Goal: Transaction & Acquisition: Purchase product/service

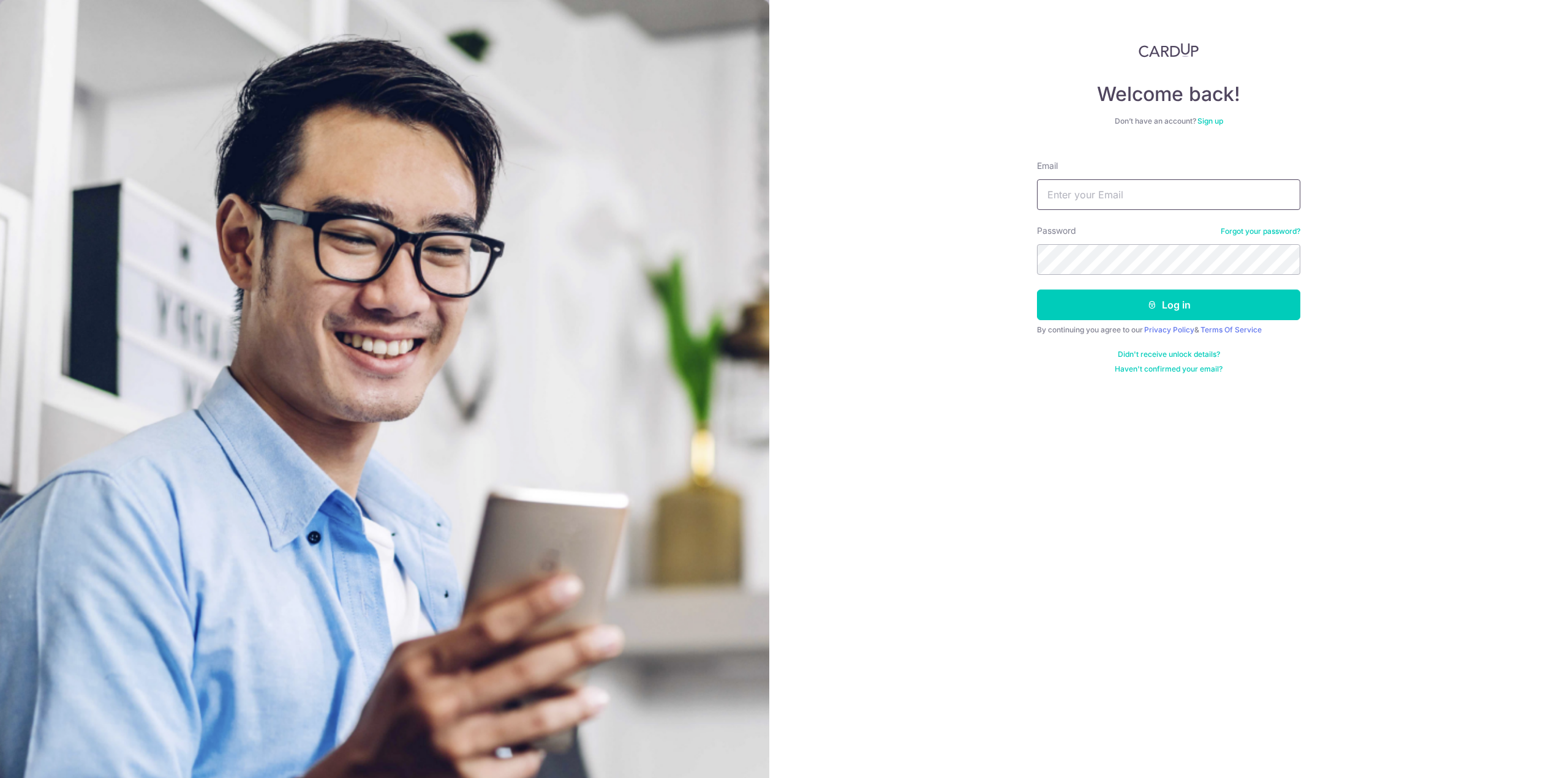
click at [1073, 194] on input "Email" at bounding box center [1169, 194] width 264 height 31
type input "[EMAIL_ADDRESS][DOMAIN_NAME]"
click at [1137, 308] on button "Log in" at bounding box center [1169, 305] width 264 height 31
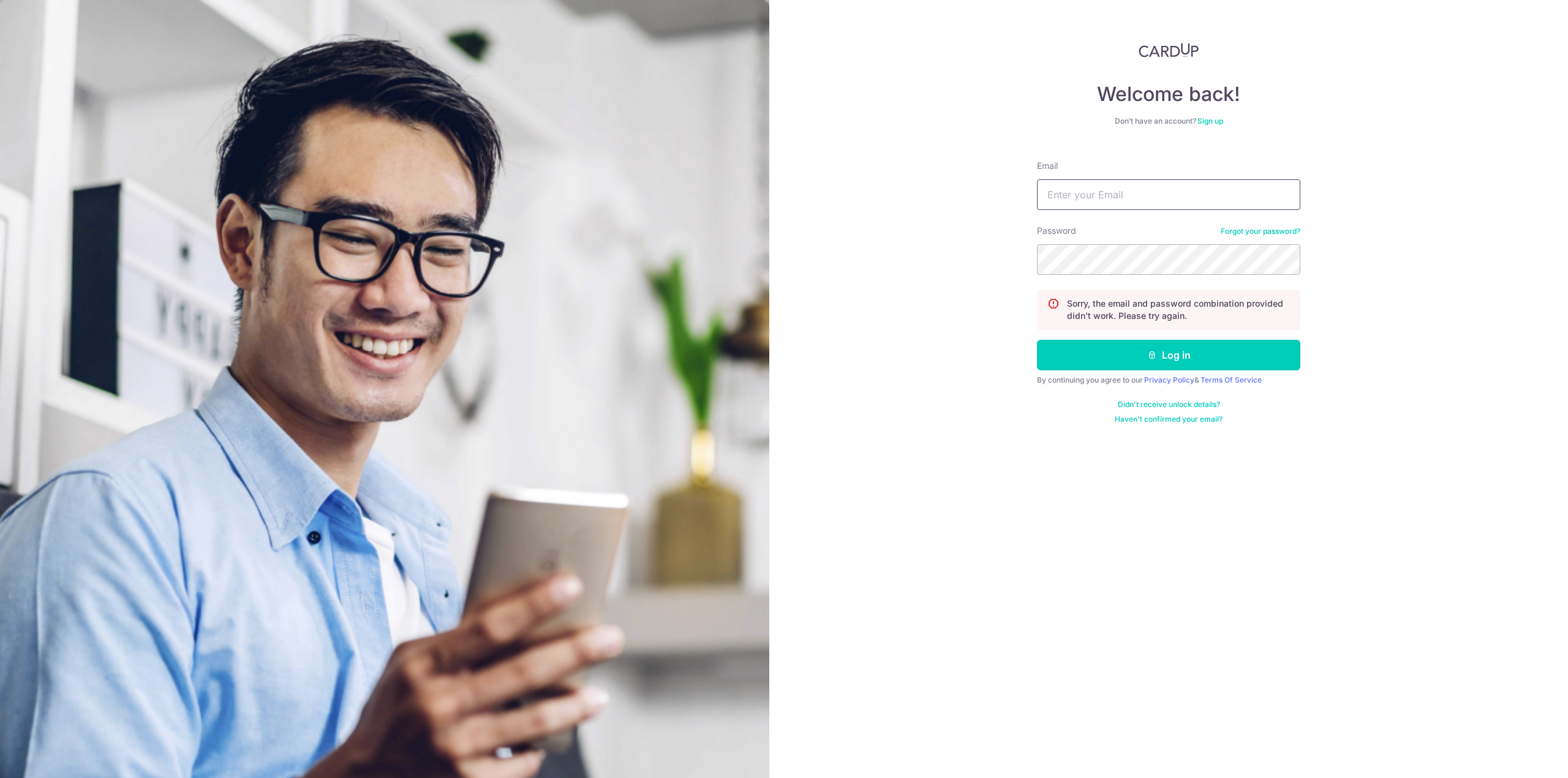
click at [1121, 201] on input "Email" at bounding box center [1169, 194] width 264 height 31
type input "[EMAIL_ADDRESS][DOMAIN_NAME]"
click at [1037, 340] on button "Log in" at bounding box center [1169, 355] width 264 height 31
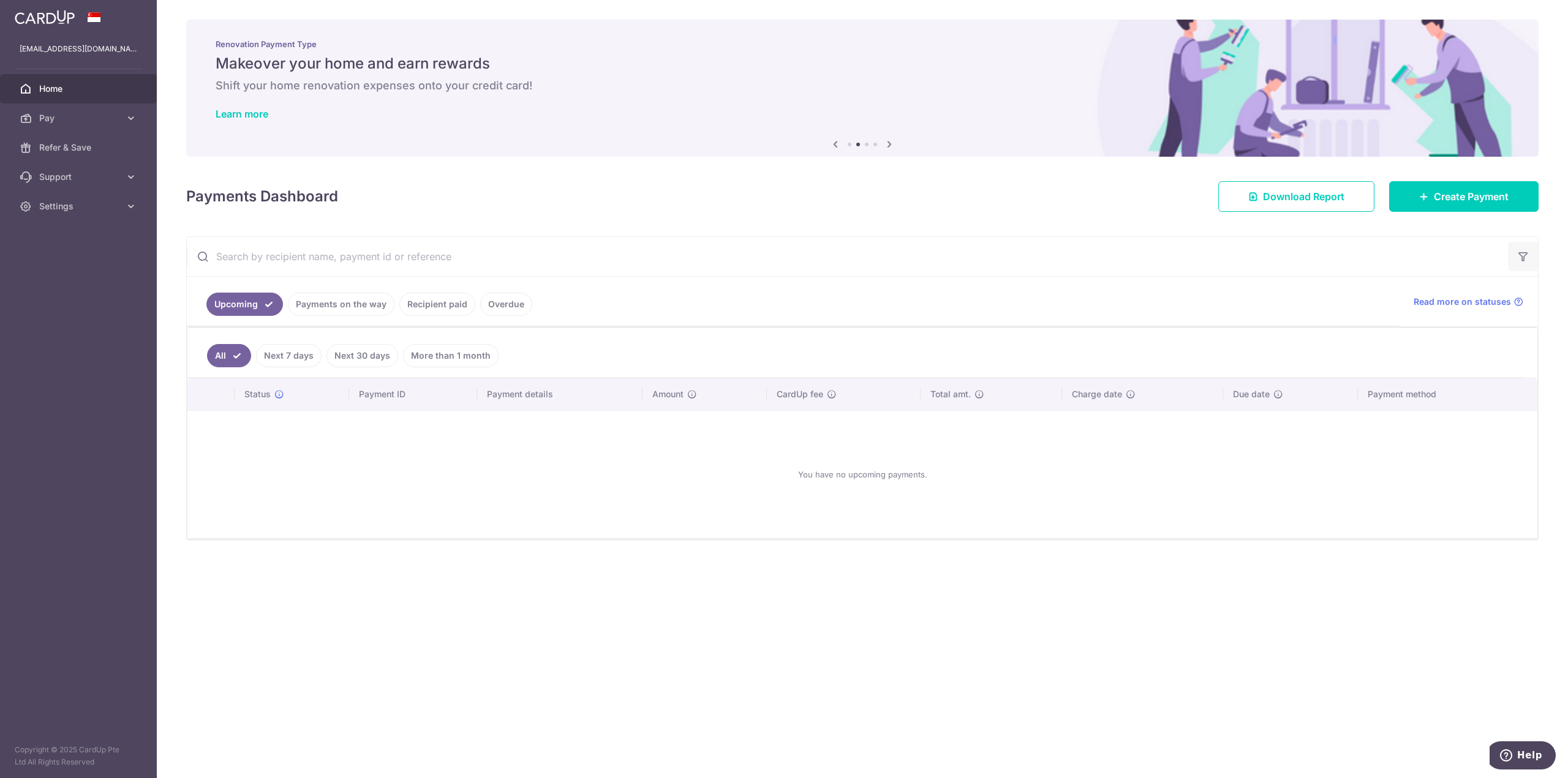
click at [1520, 259] on icon "button" at bounding box center [1523, 256] width 12 height 12
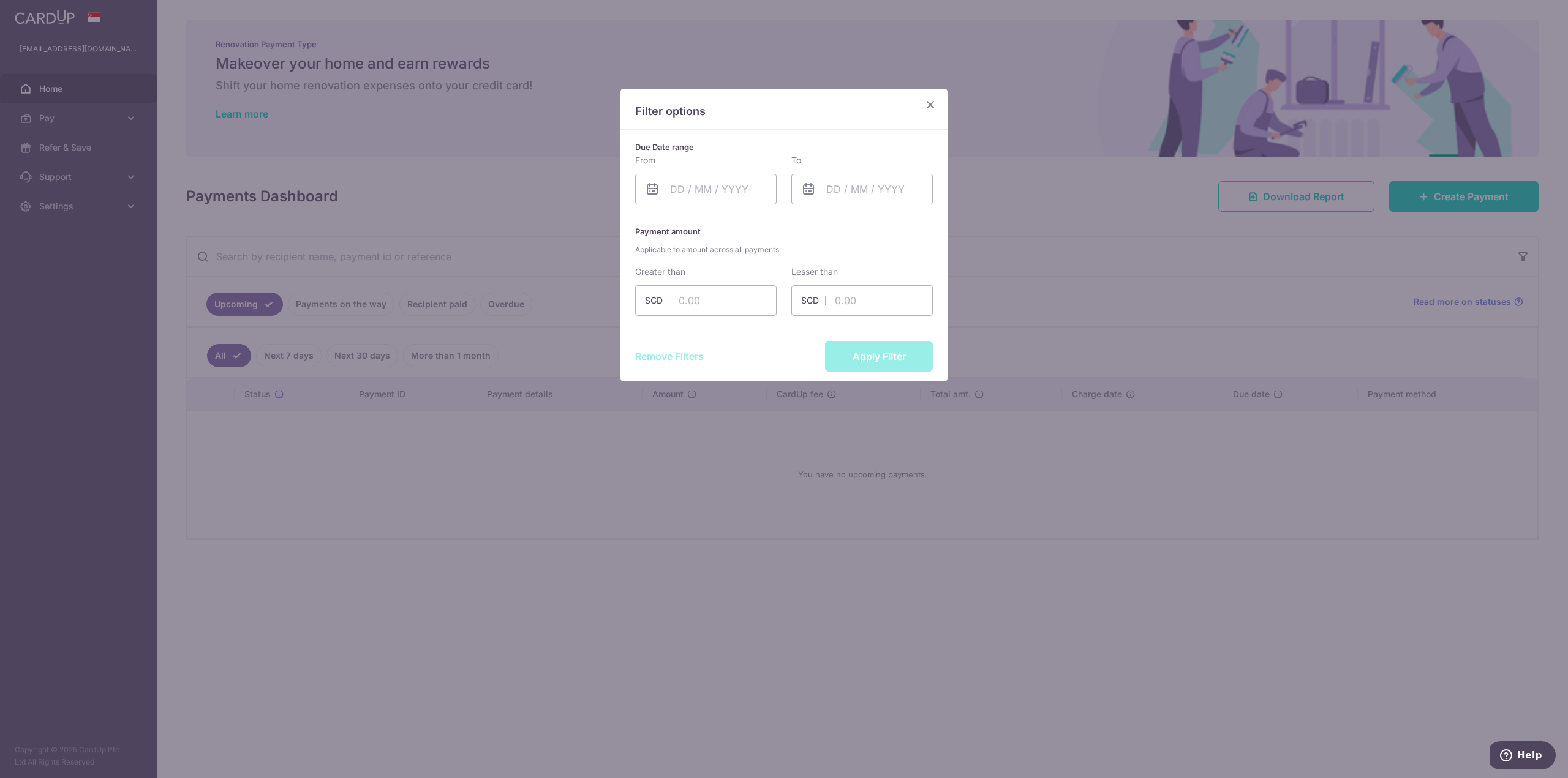
click at [929, 106] on icon "Close" at bounding box center [930, 104] width 15 height 15
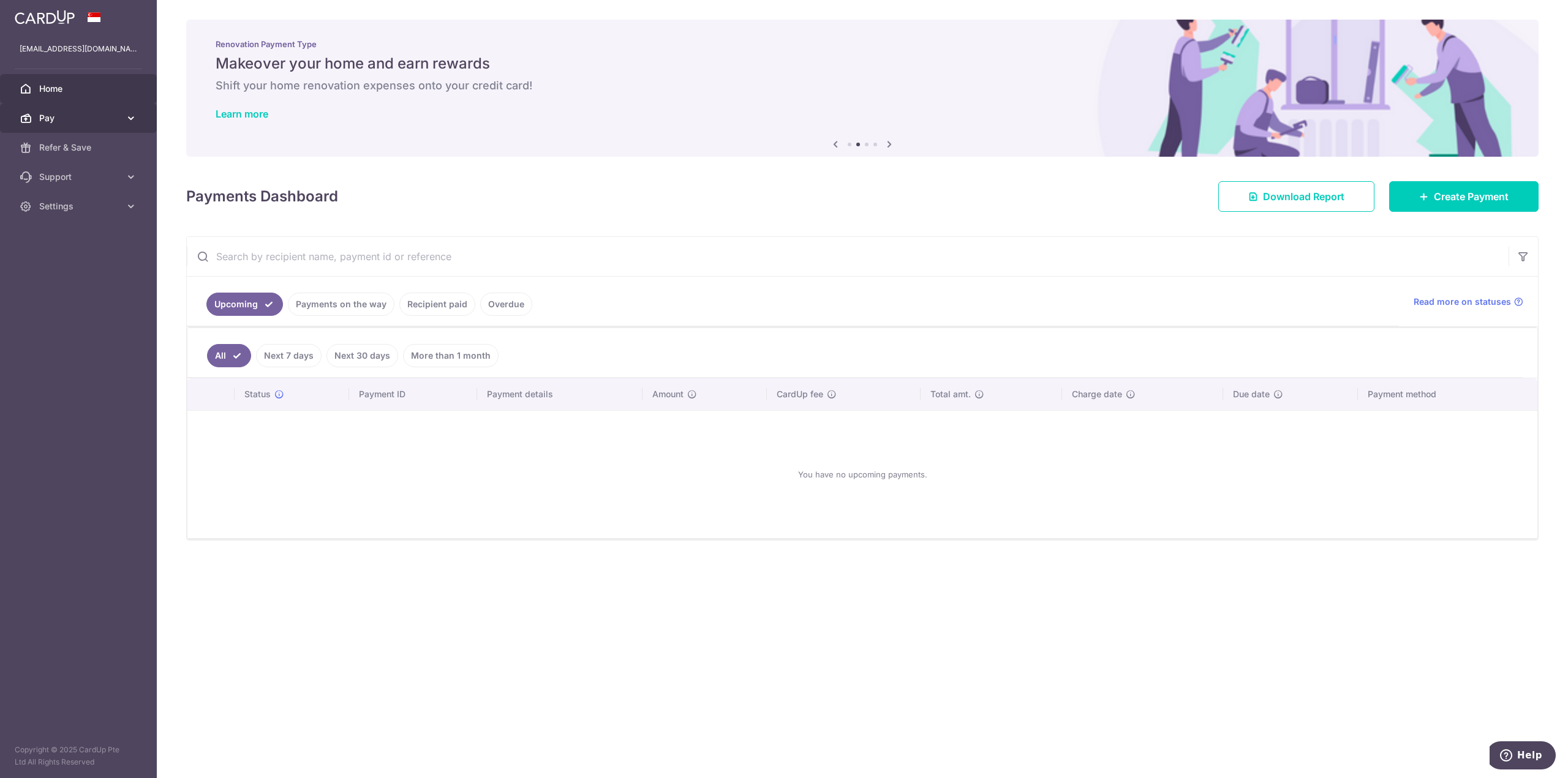
click at [119, 119] on span "Pay" at bounding box center [79, 117] width 81 height 12
click at [80, 147] on span "Payments" at bounding box center [79, 147] width 81 height 12
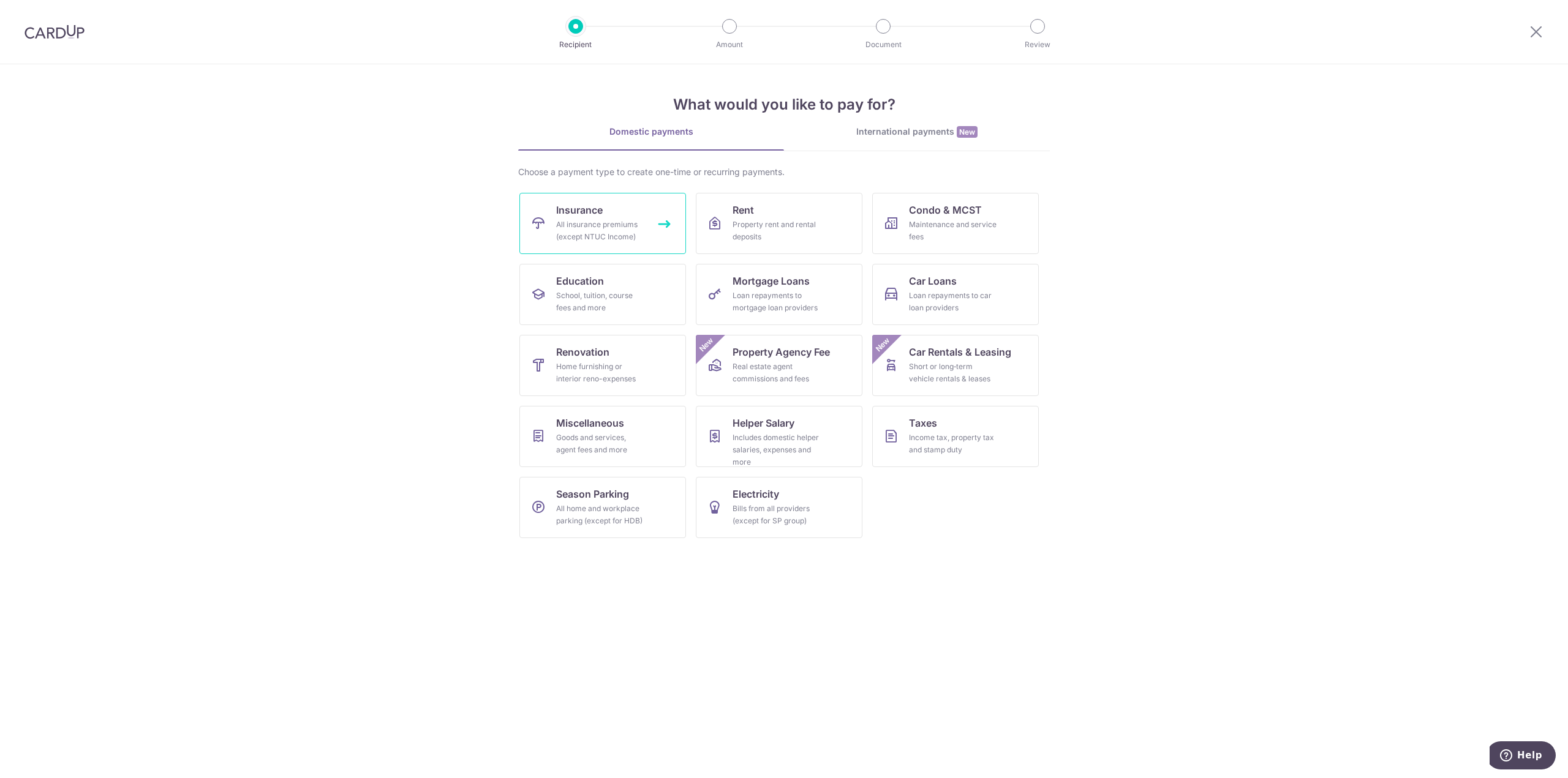
click at [618, 236] on div "All insurance premiums (except NTUC Income)" at bounding box center [599, 230] width 88 height 25
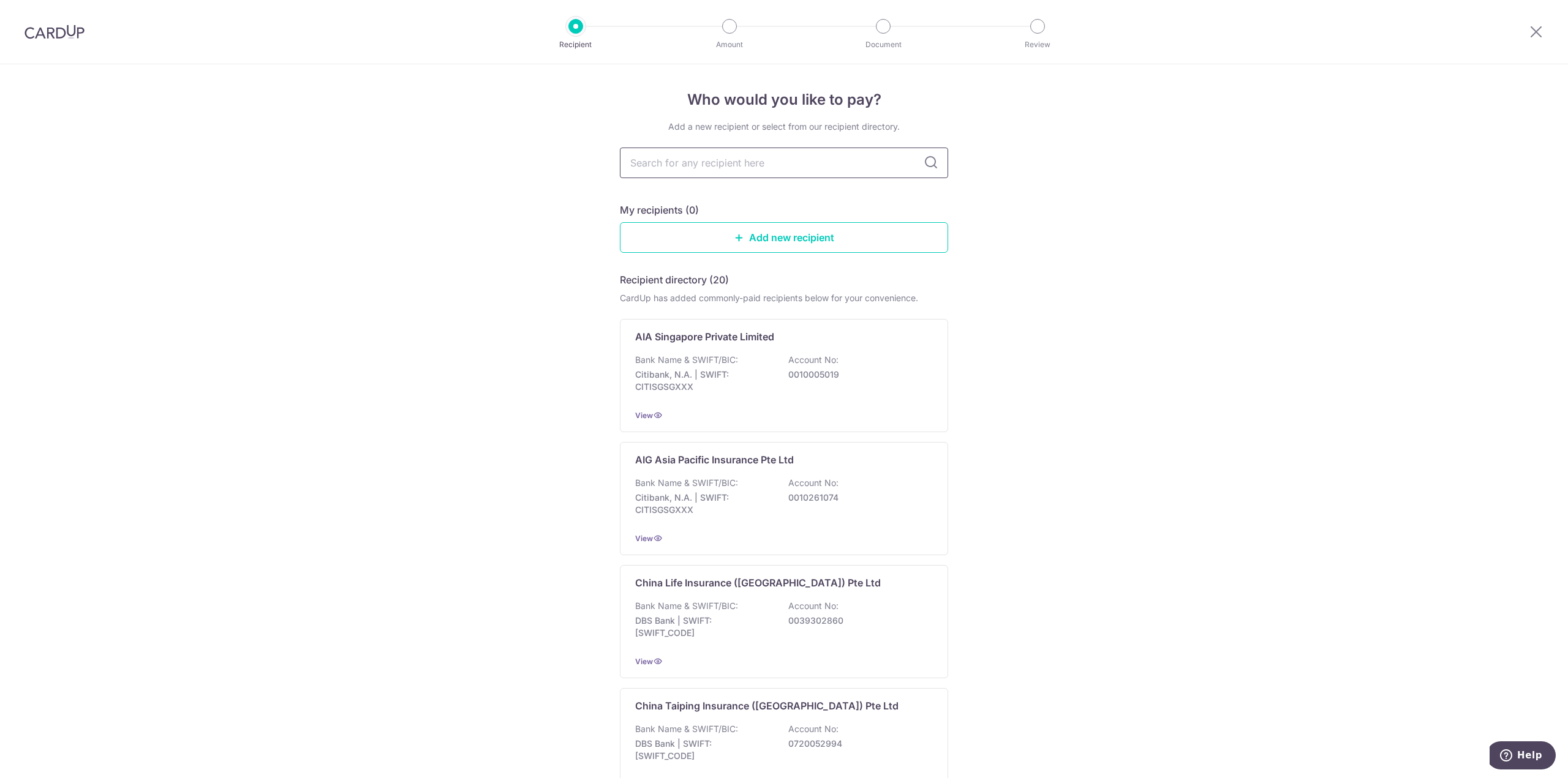
click at [679, 163] on input "text" at bounding box center [784, 163] width 328 height 31
type input "aia"
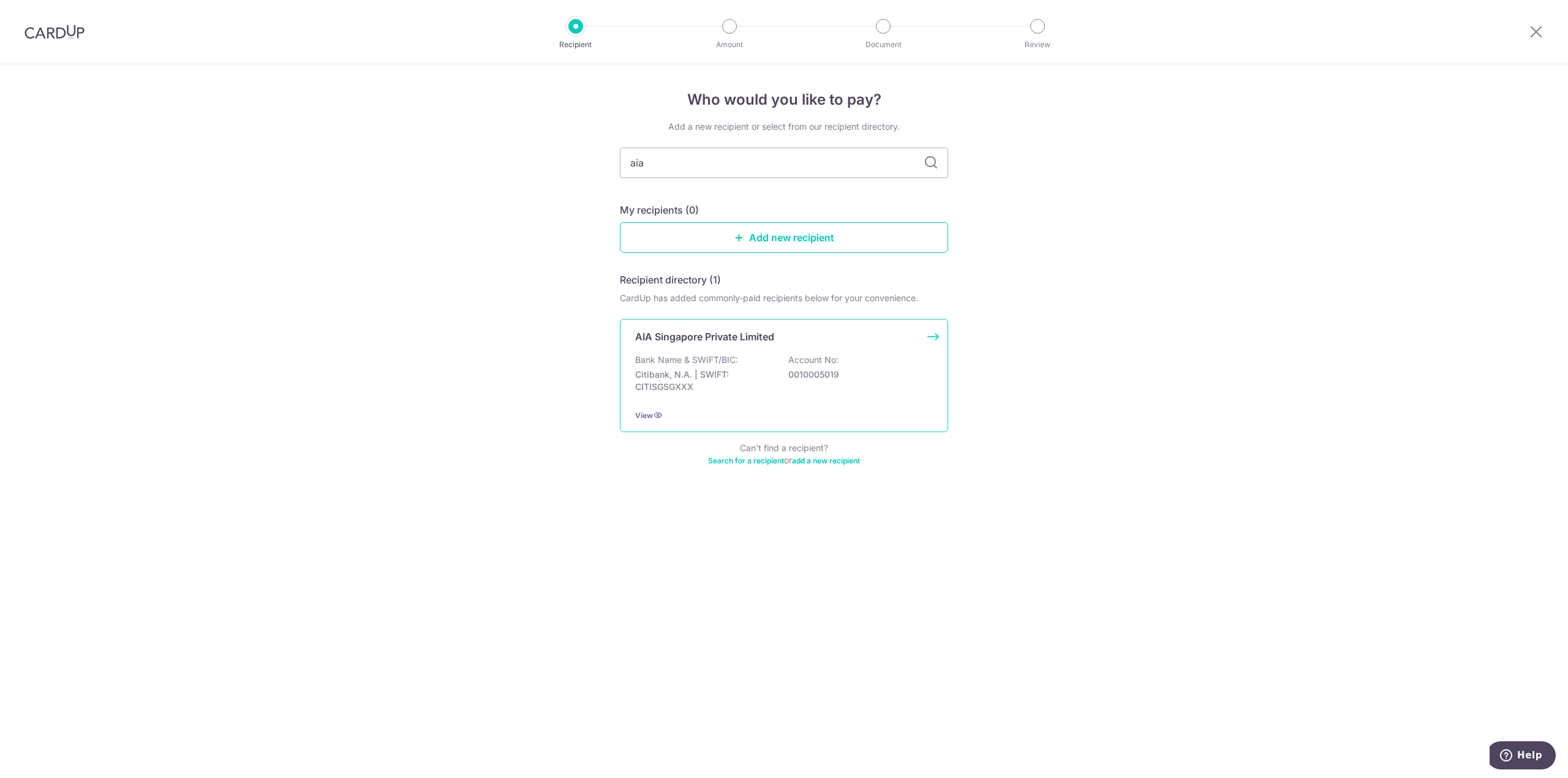
click at [774, 347] on div "AIA Singapore Private Limited Bank Name & SWIFT/BIC: Citibank, N.A. | SWIFT: CI…" at bounding box center [784, 376] width 328 height 114
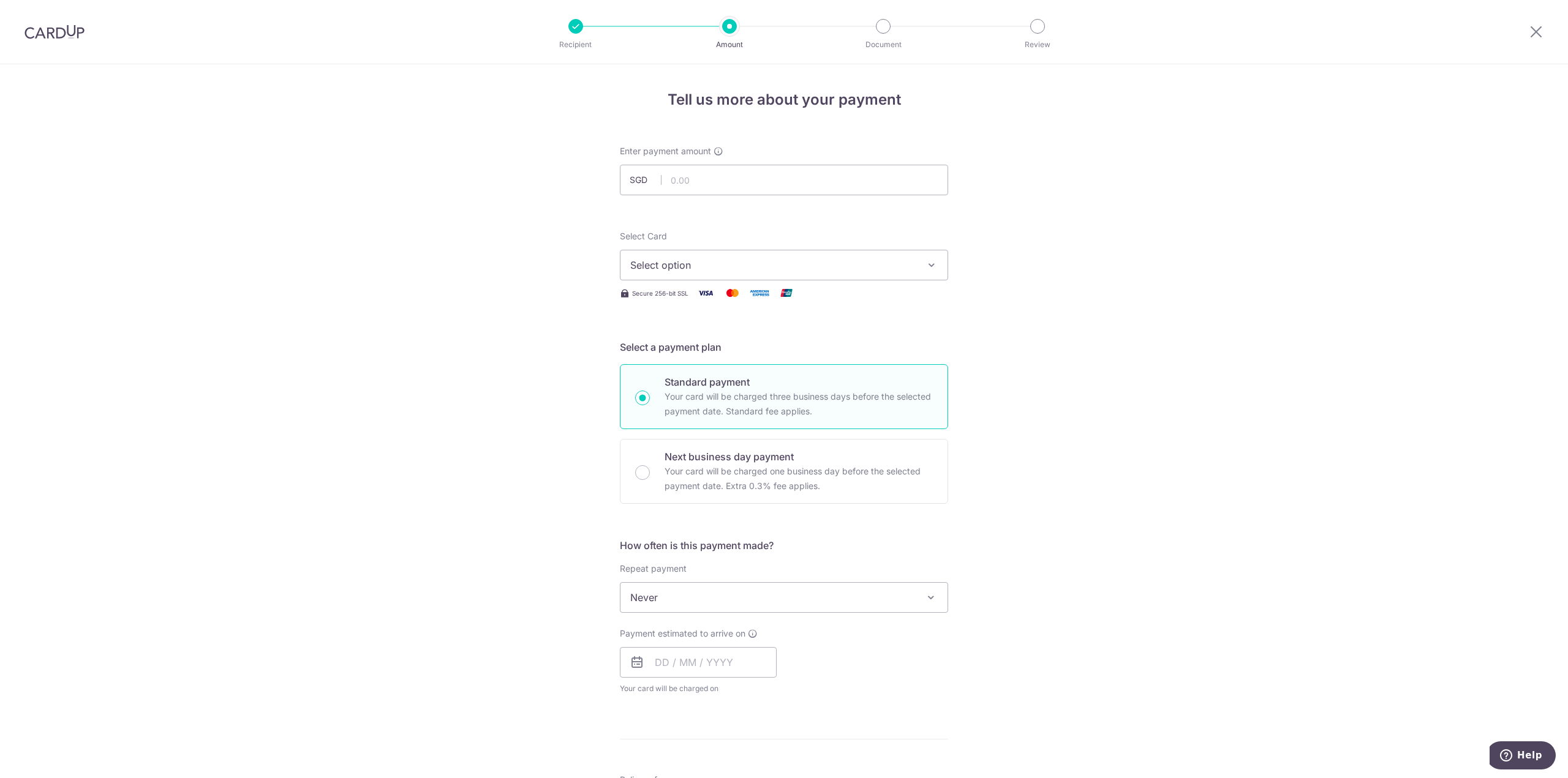
click at [938, 263] on button "Select option" at bounding box center [784, 265] width 328 height 31
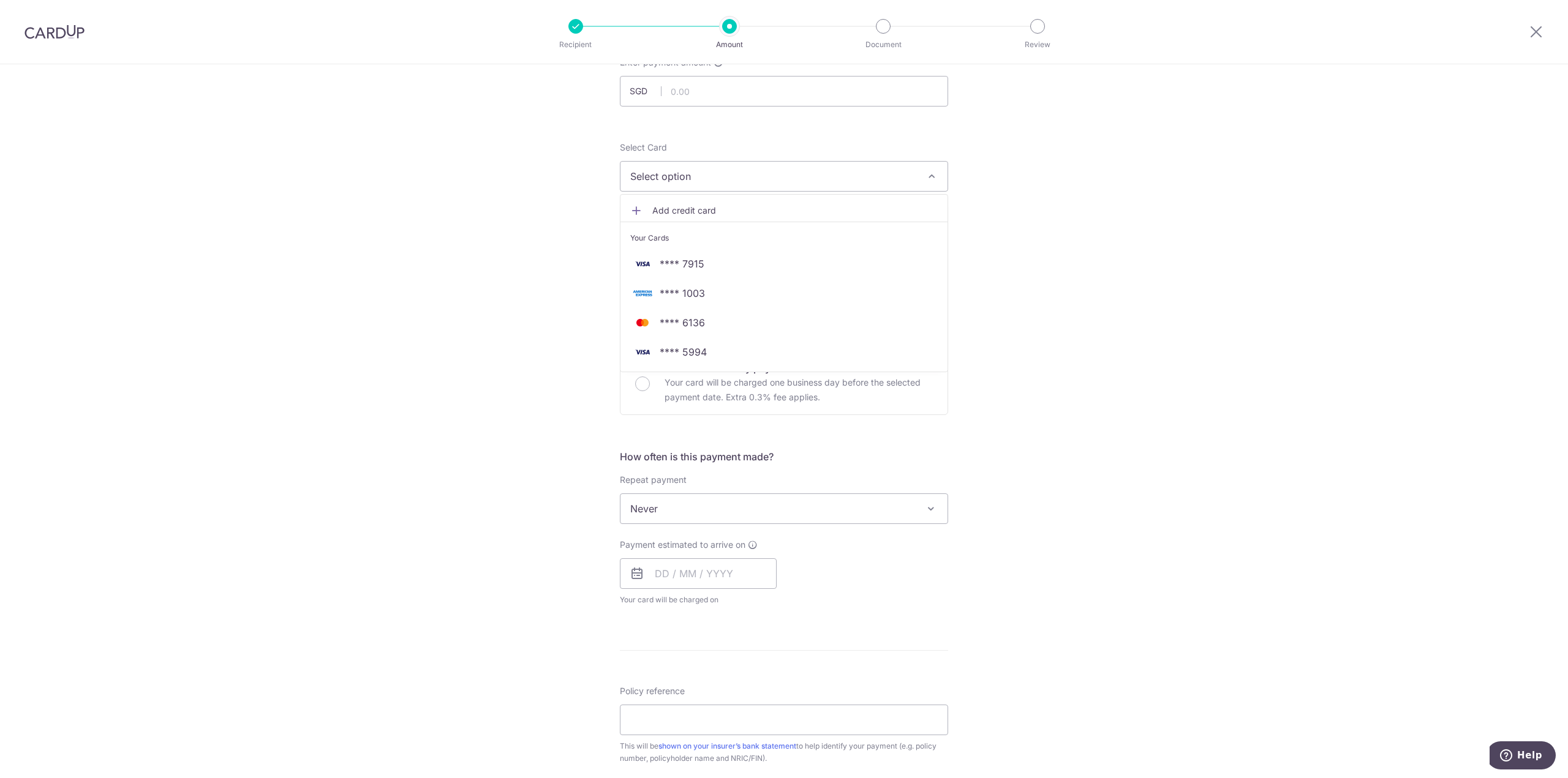
scroll to position [122, 0]
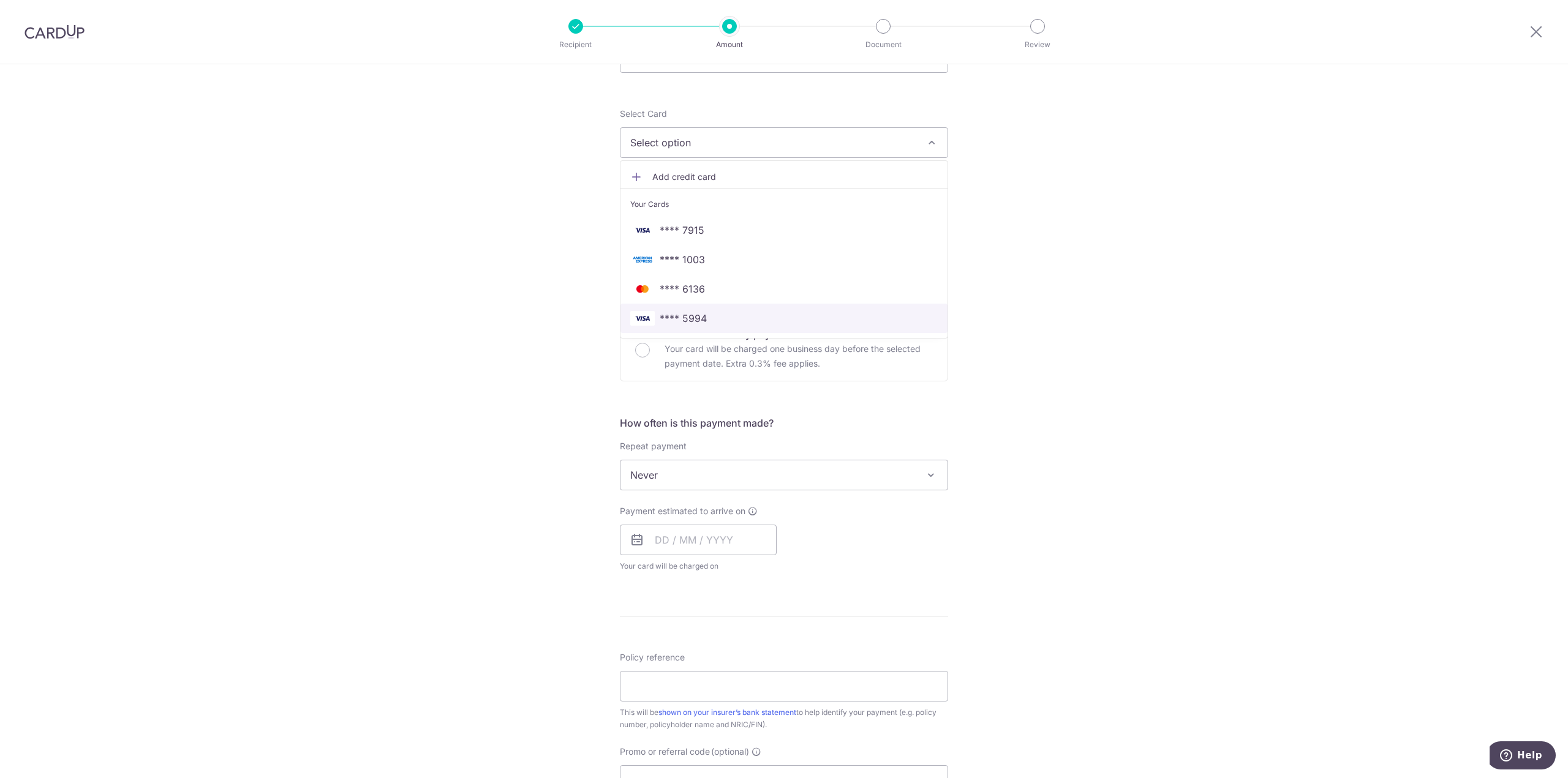
click at [697, 326] on link "**** 5994" at bounding box center [784, 318] width 327 height 29
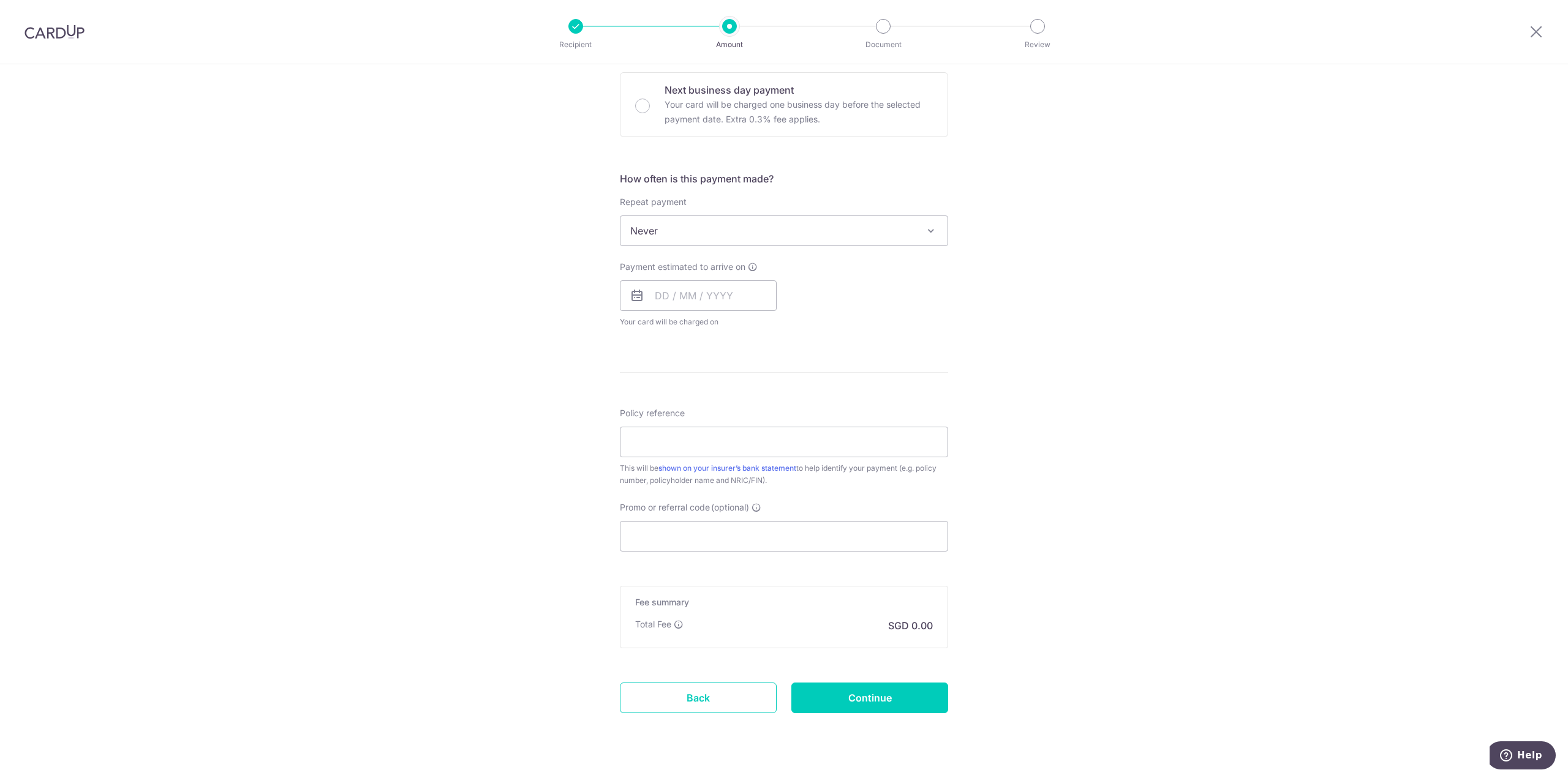
scroll to position [368, 0]
click at [666, 539] on input "Promo or referral code (optional)" at bounding box center [784, 536] width 328 height 31
paste input "OFF225"
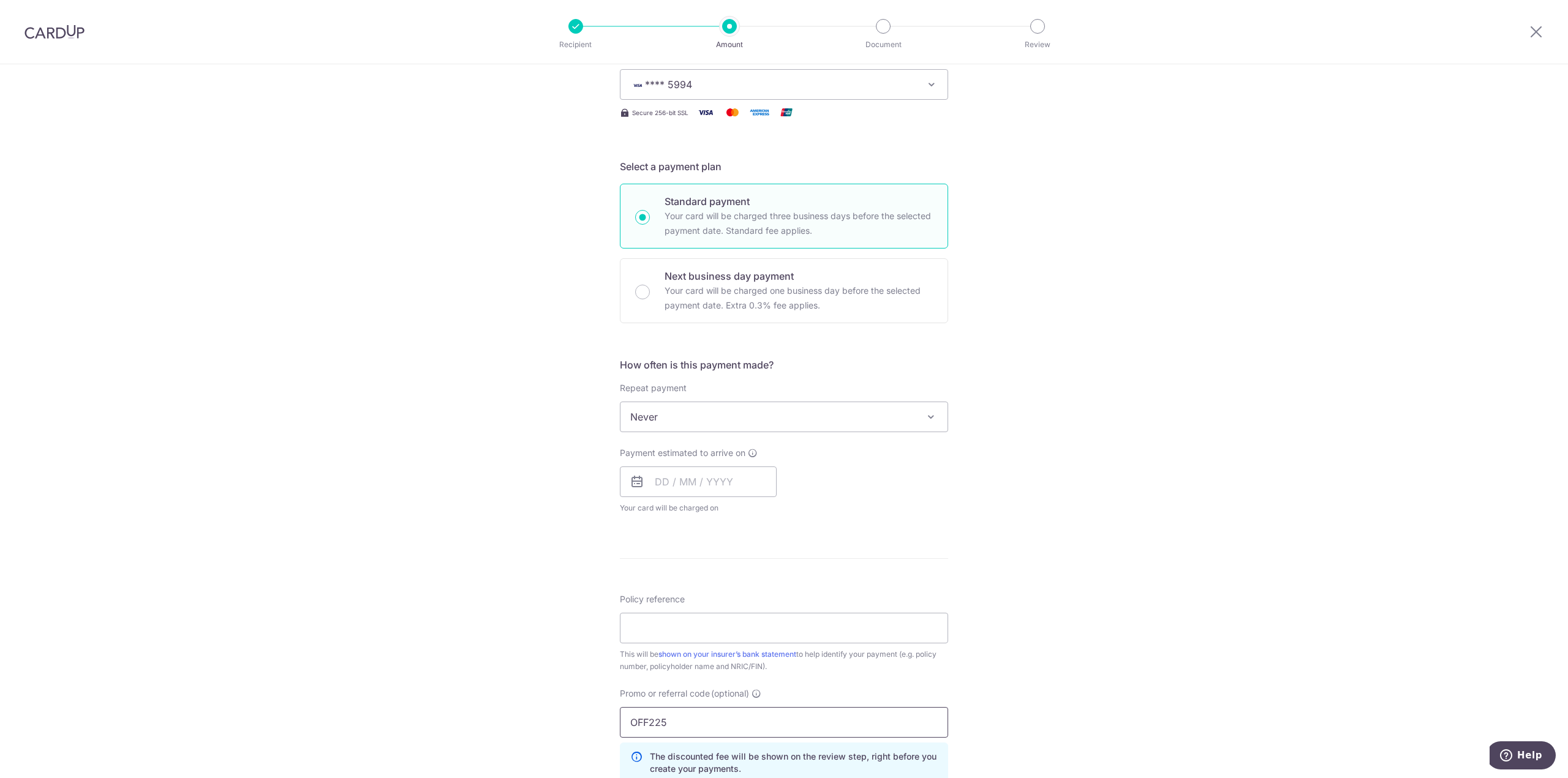
scroll to position [122, 0]
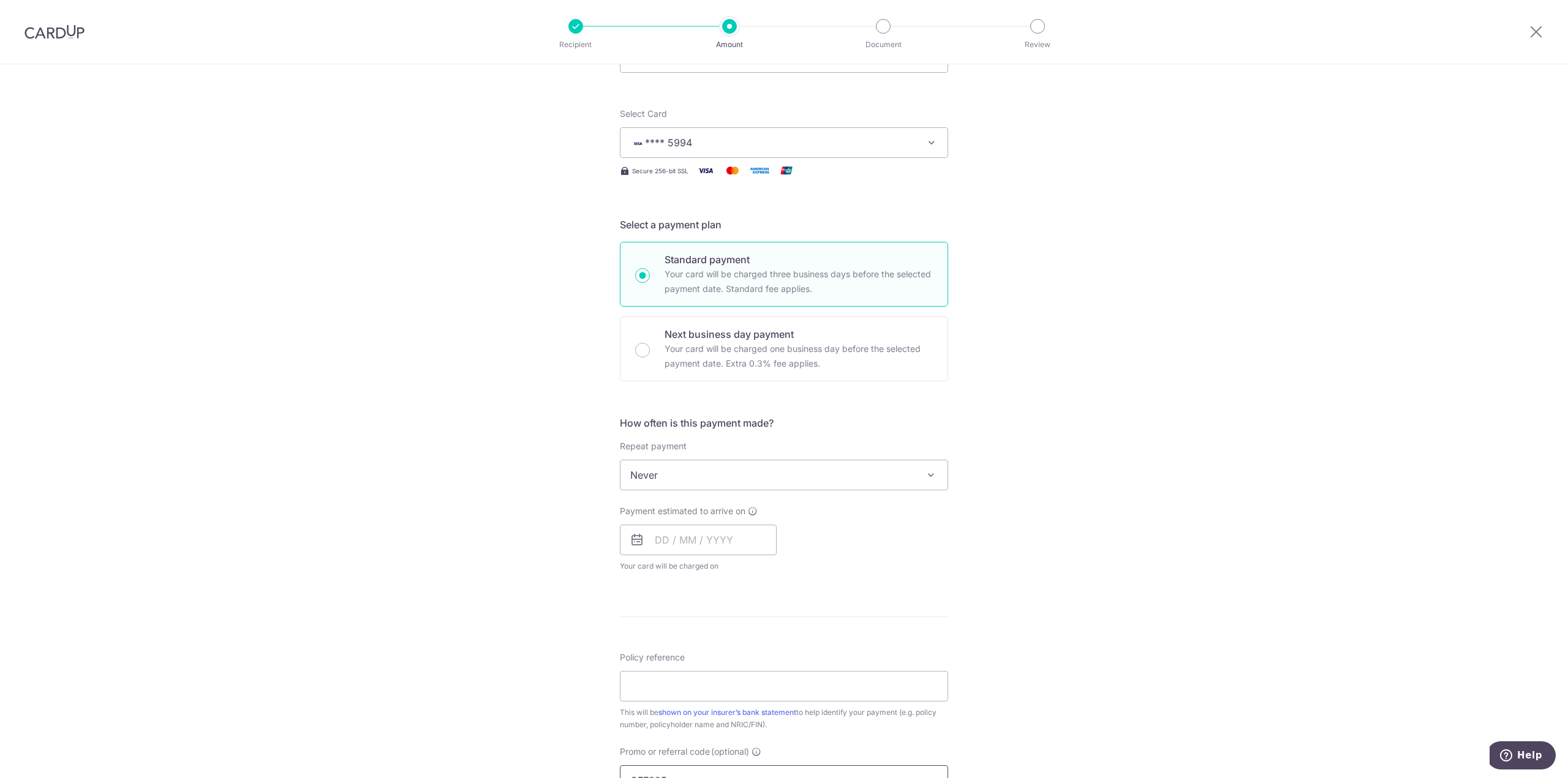
type input "OFF225"
click at [633, 543] on icon at bounding box center [637, 540] width 15 height 15
click at [645, 540] on input "text" at bounding box center [698, 540] width 156 height 31
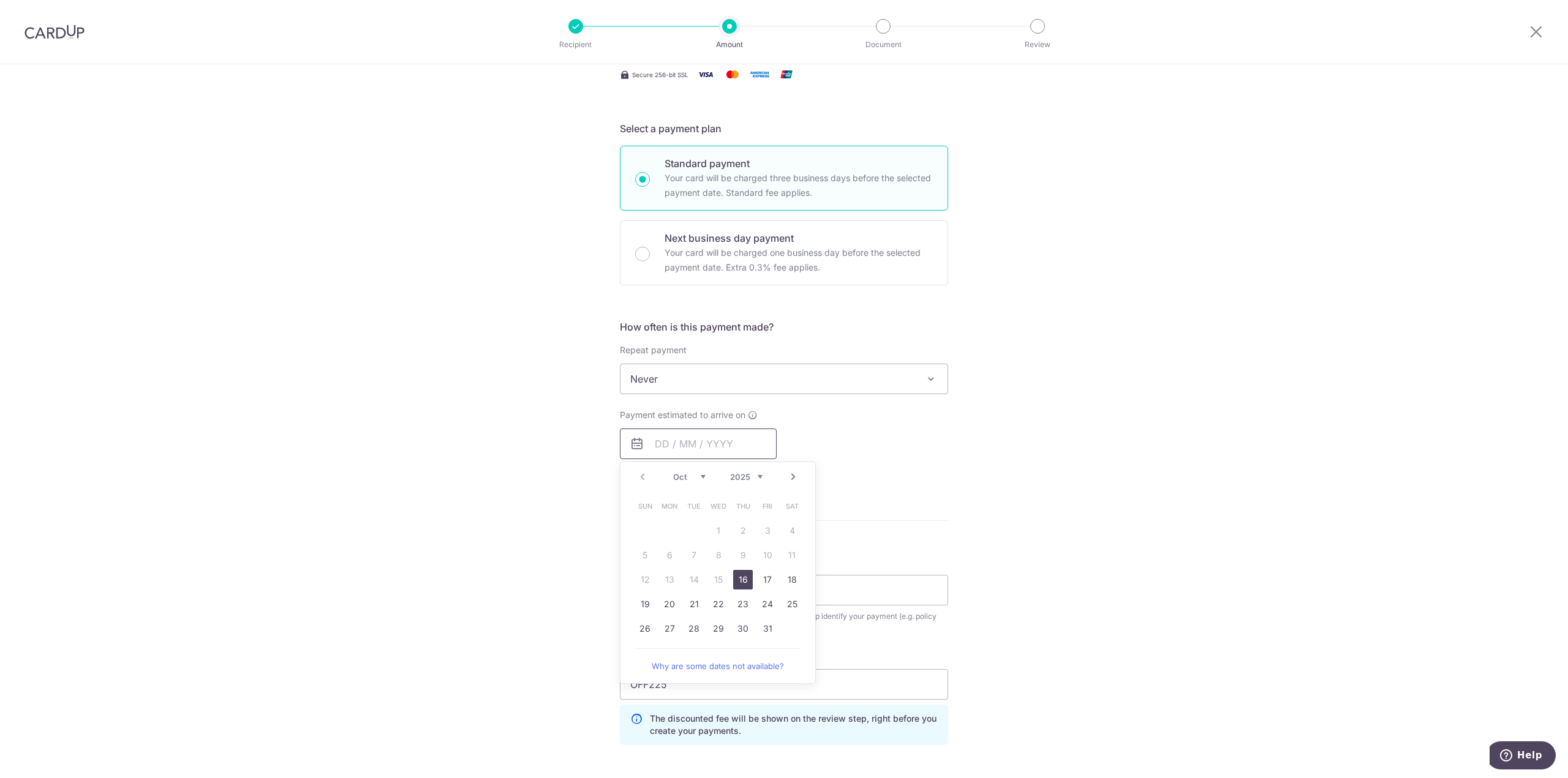
scroll to position [245, 0]
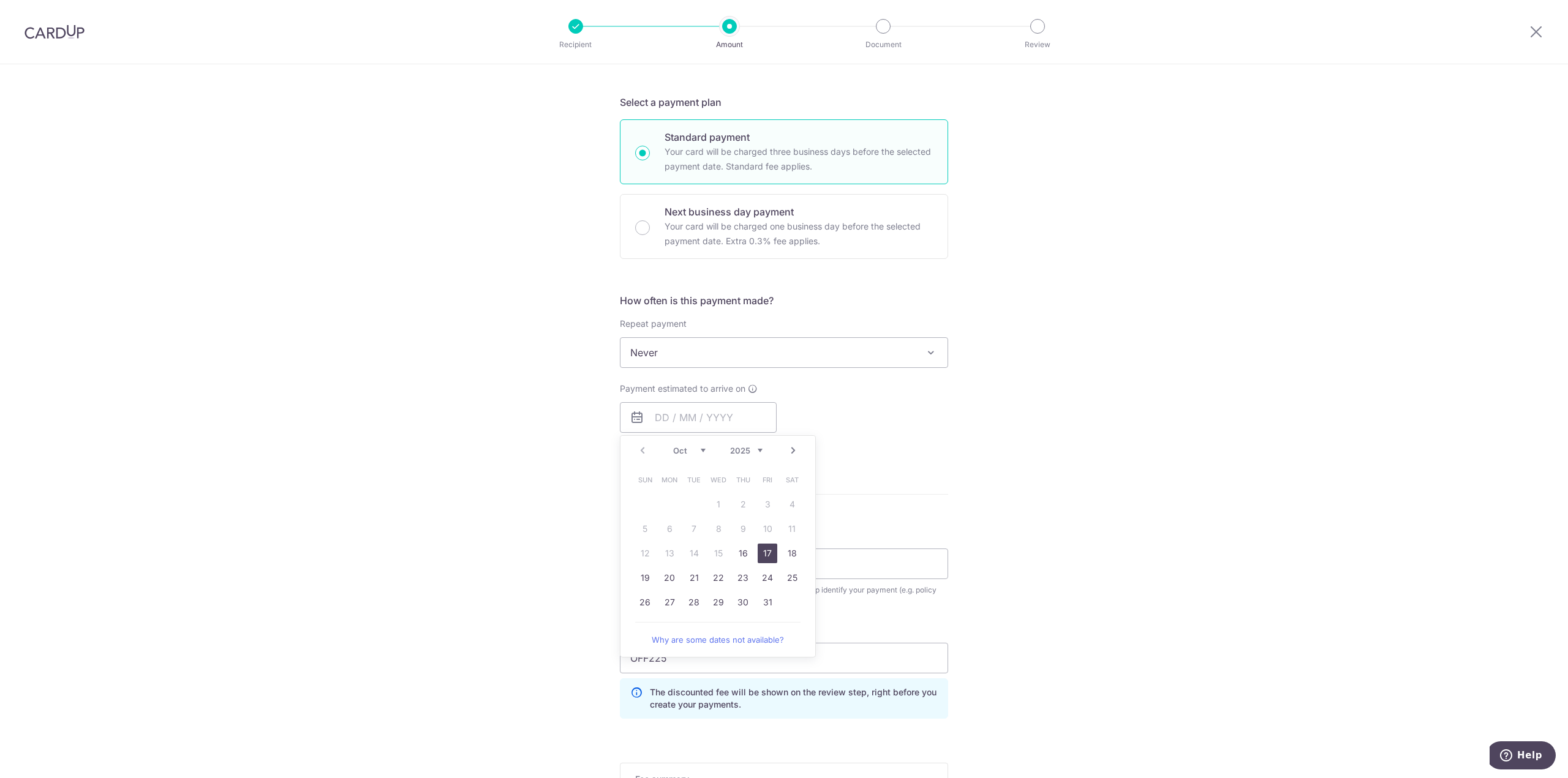
click at [761, 551] on link "17" at bounding box center [767, 553] width 20 height 20
type input "17/10/2025"
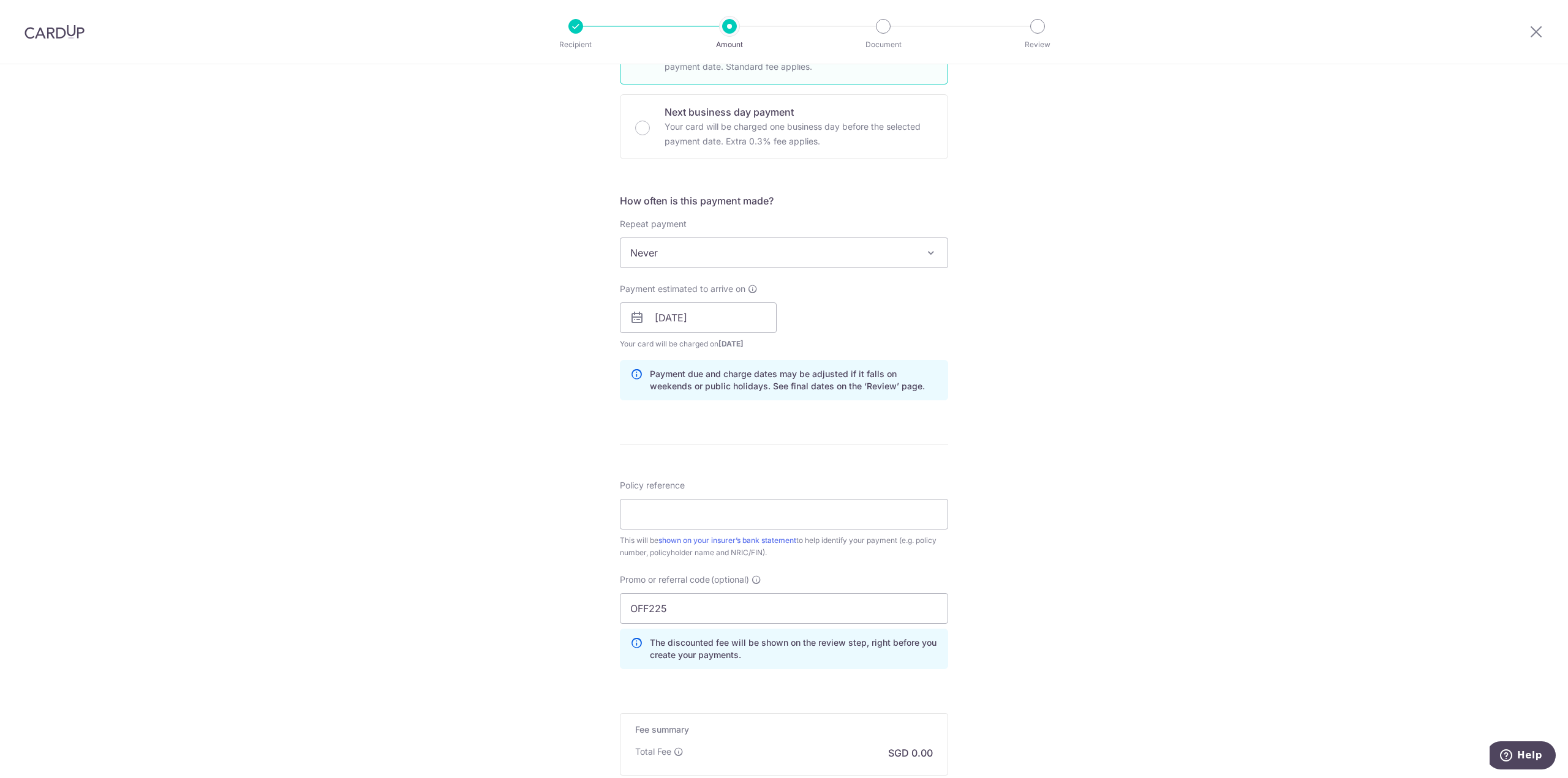
scroll to position [368, 0]
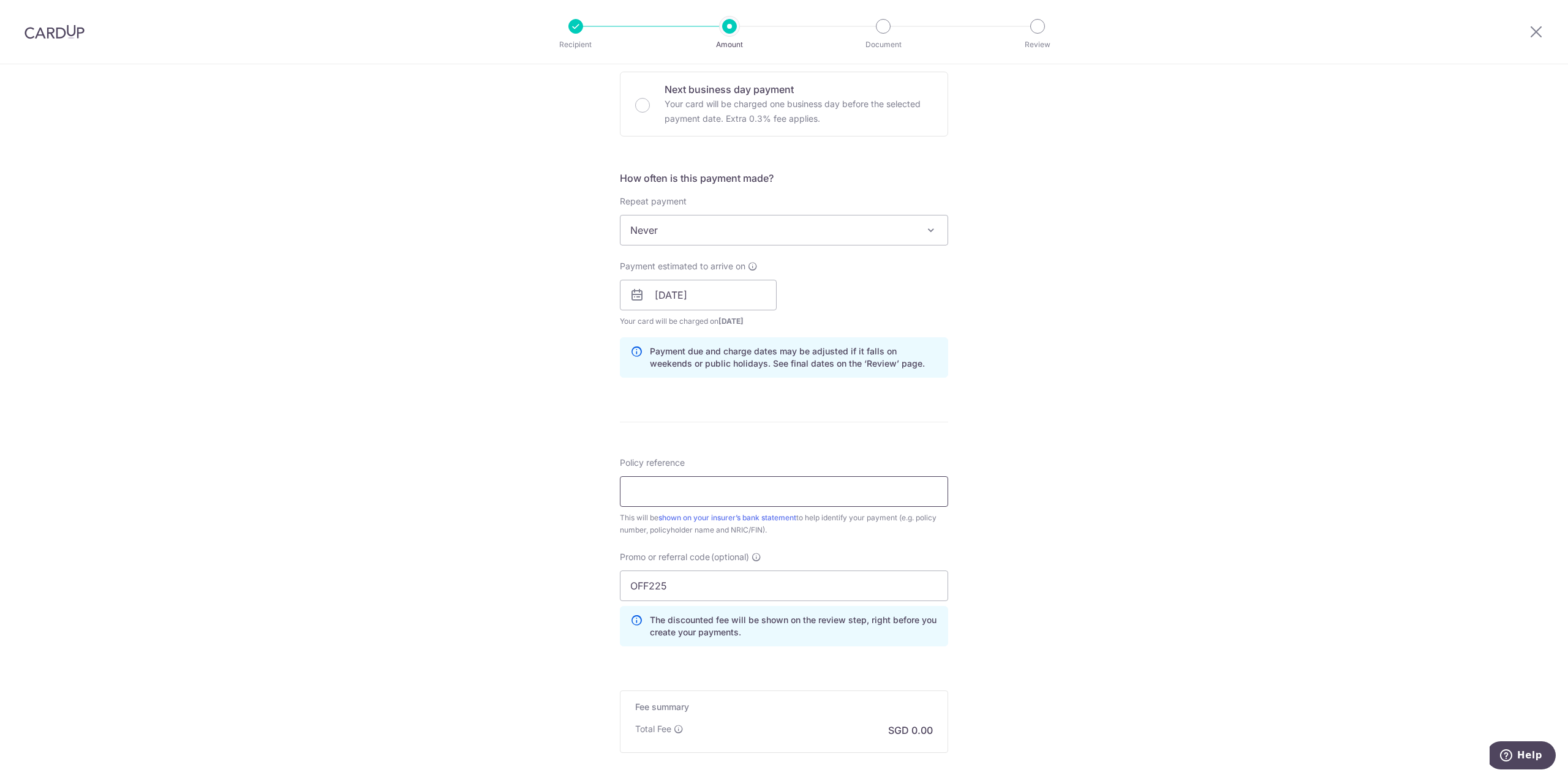
click at [774, 483] on input "Policy reference" at bounding box center [784, 491] width 328 height 31
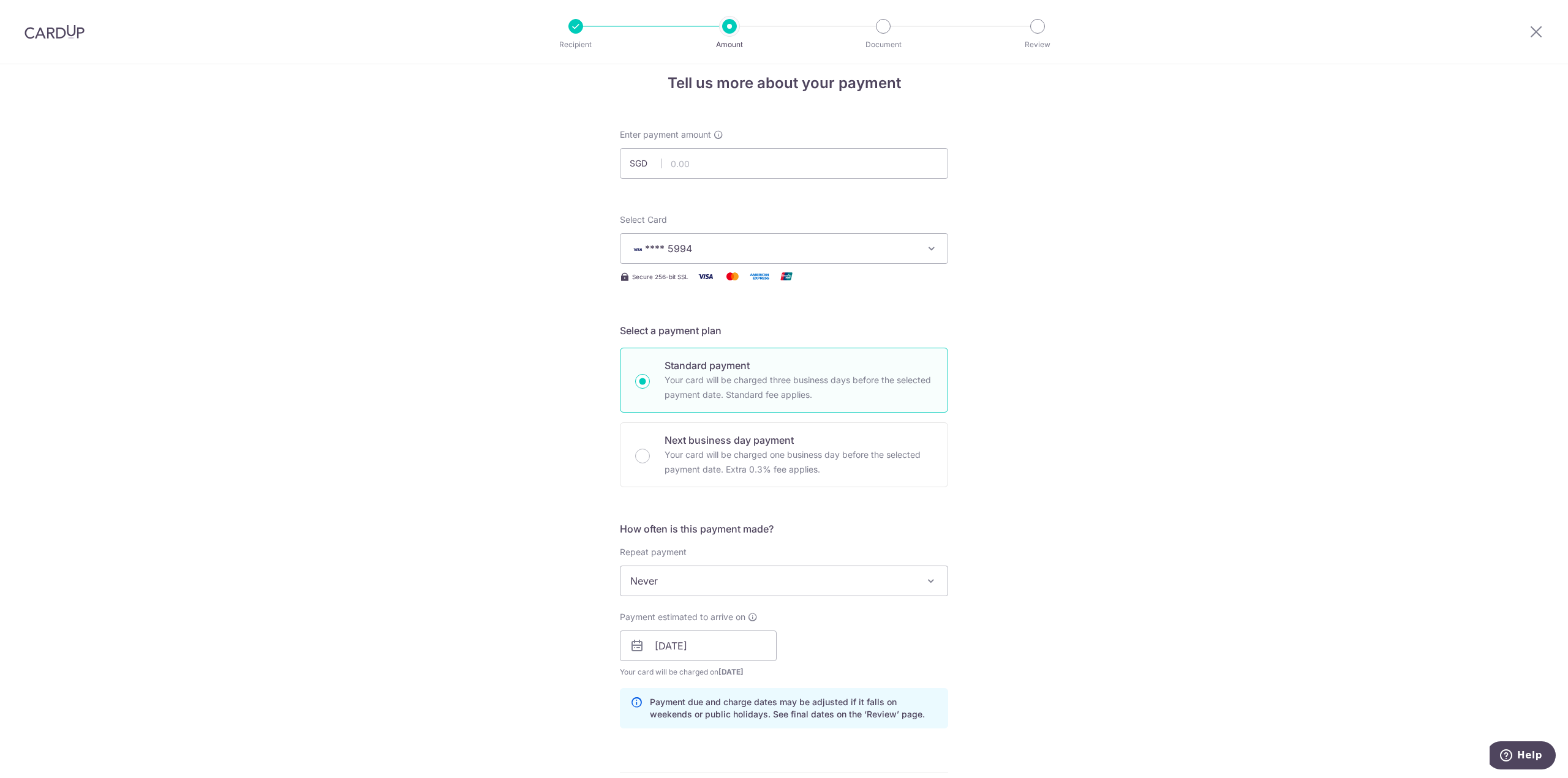
scroll to position [0, 0]
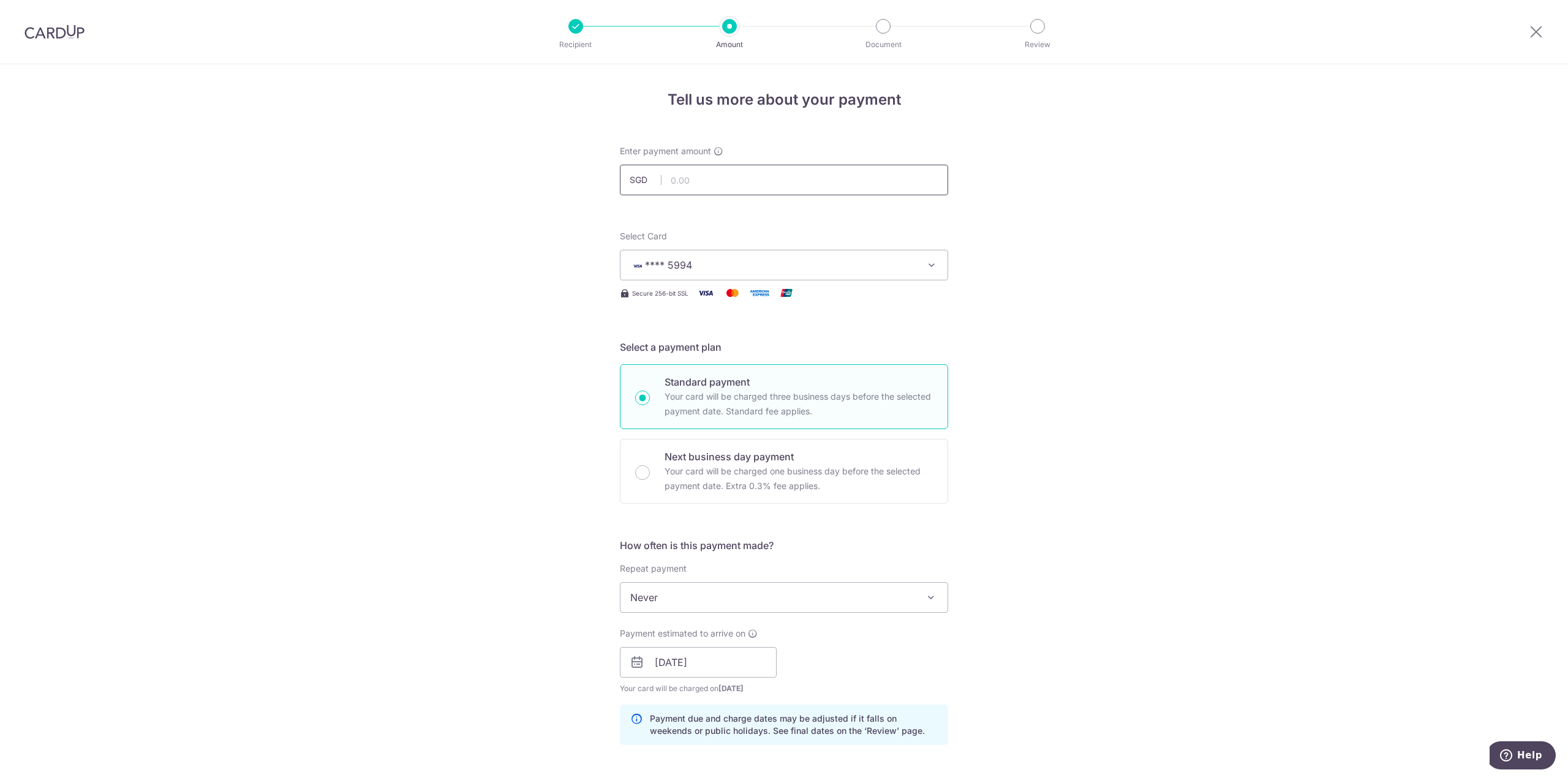
type input "E234986408"
click at [700, 181] on input "text" at bounding box center [784, 180] width 328 height 31
click at [1068, 288] on div "Tell us more about your payment Enter payment amount SGD 2384.90 Select Card **…" at bounding box center [784, 671] width 1568 height 1213
type input "2,384.90"
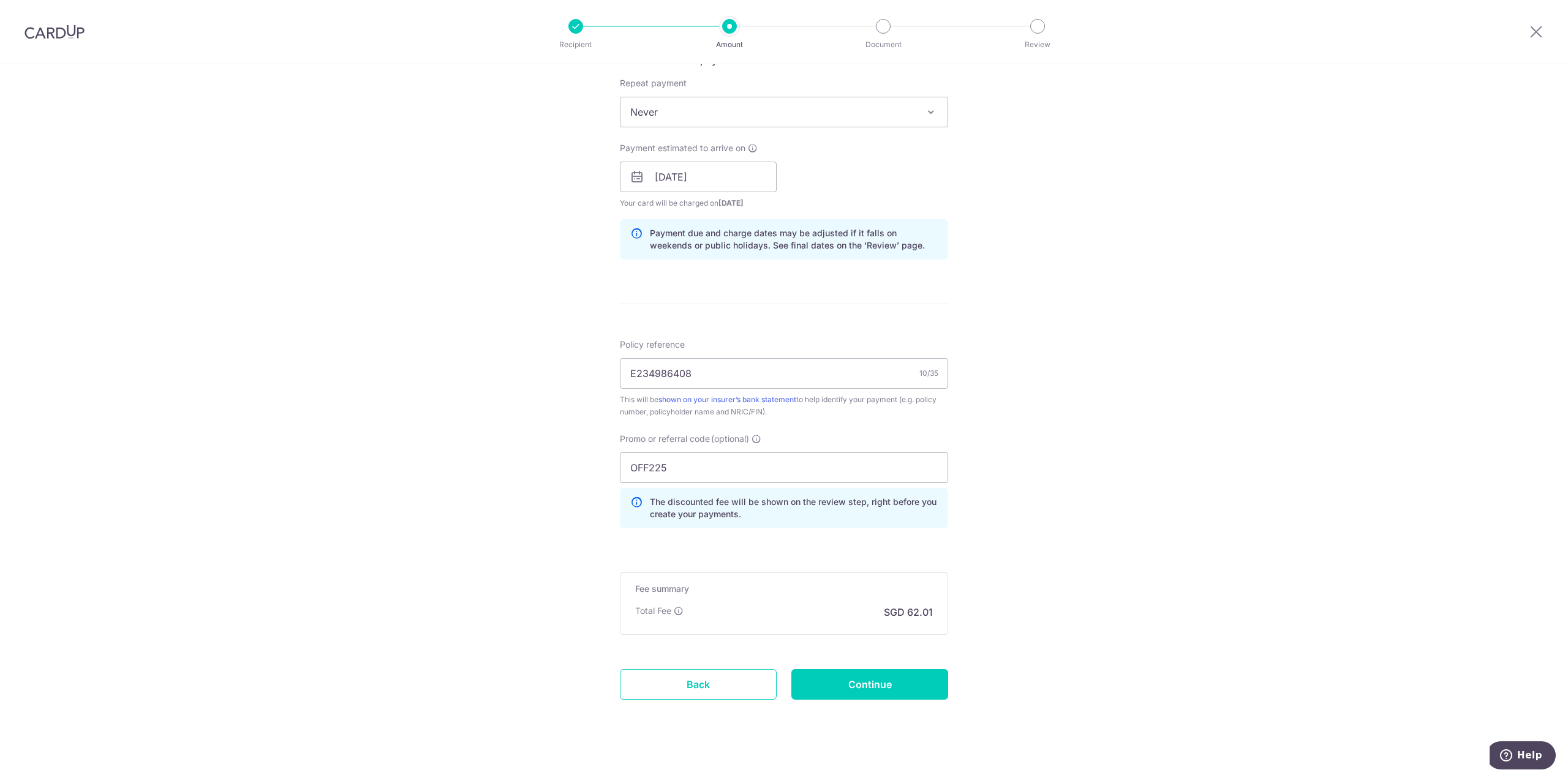
scroll to position [499, 0]
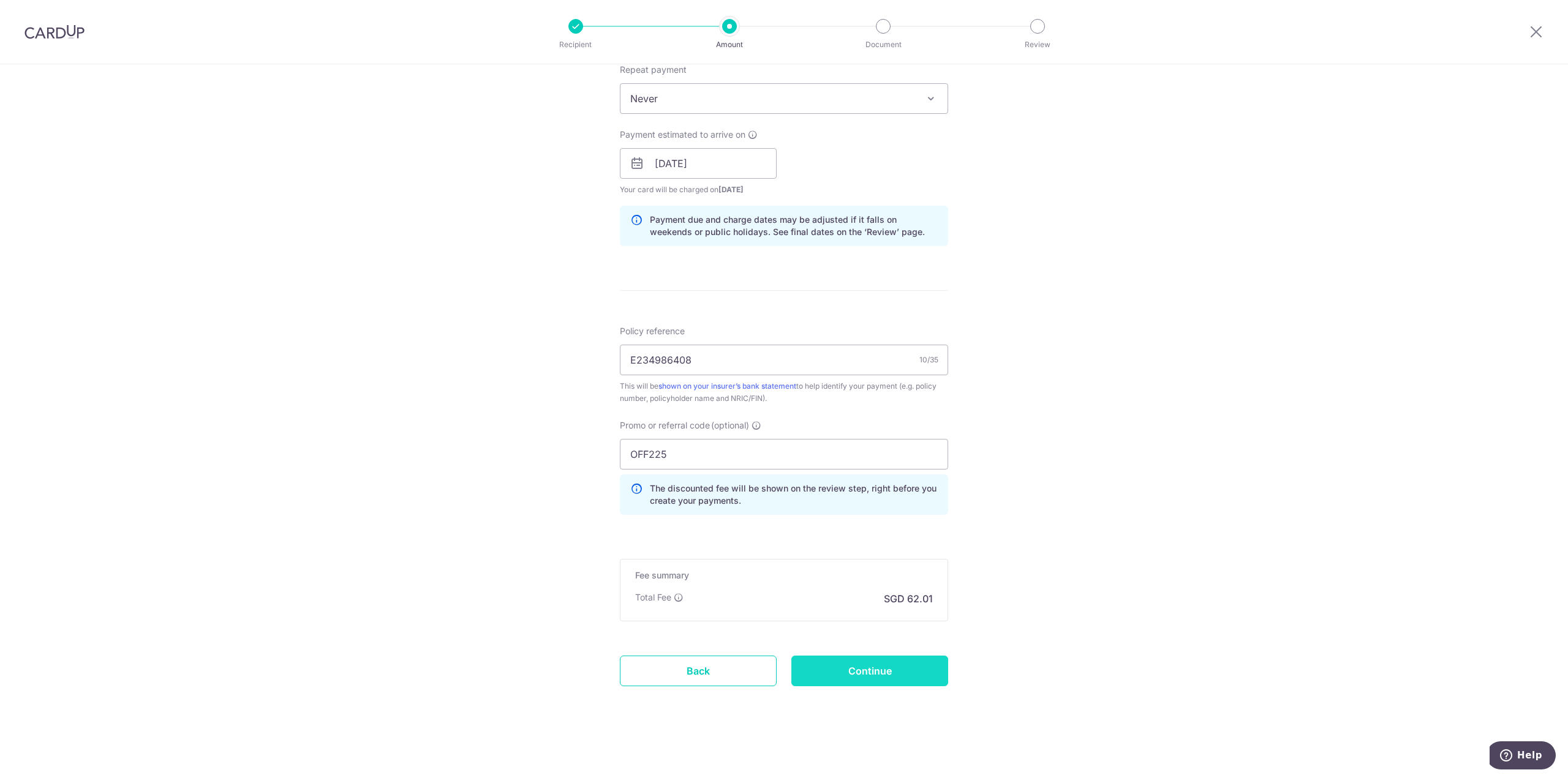
click at [915, 669] on input "Continue" at bounding box center [869, 671] width 156 height 31
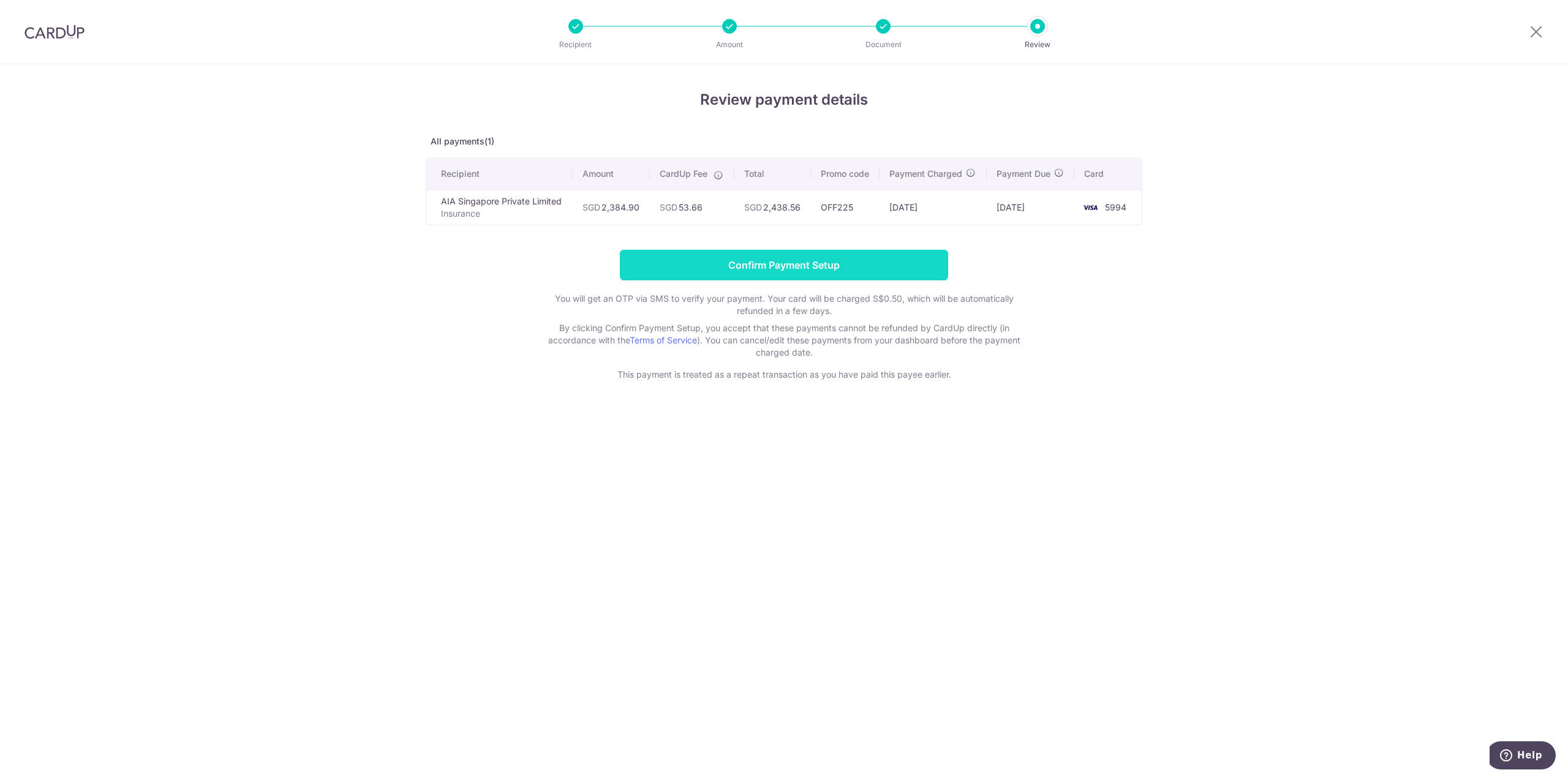
click at [836, 265] on input "Confirm Payment Setup" at bounding box center [784, 265] width 328 height 31
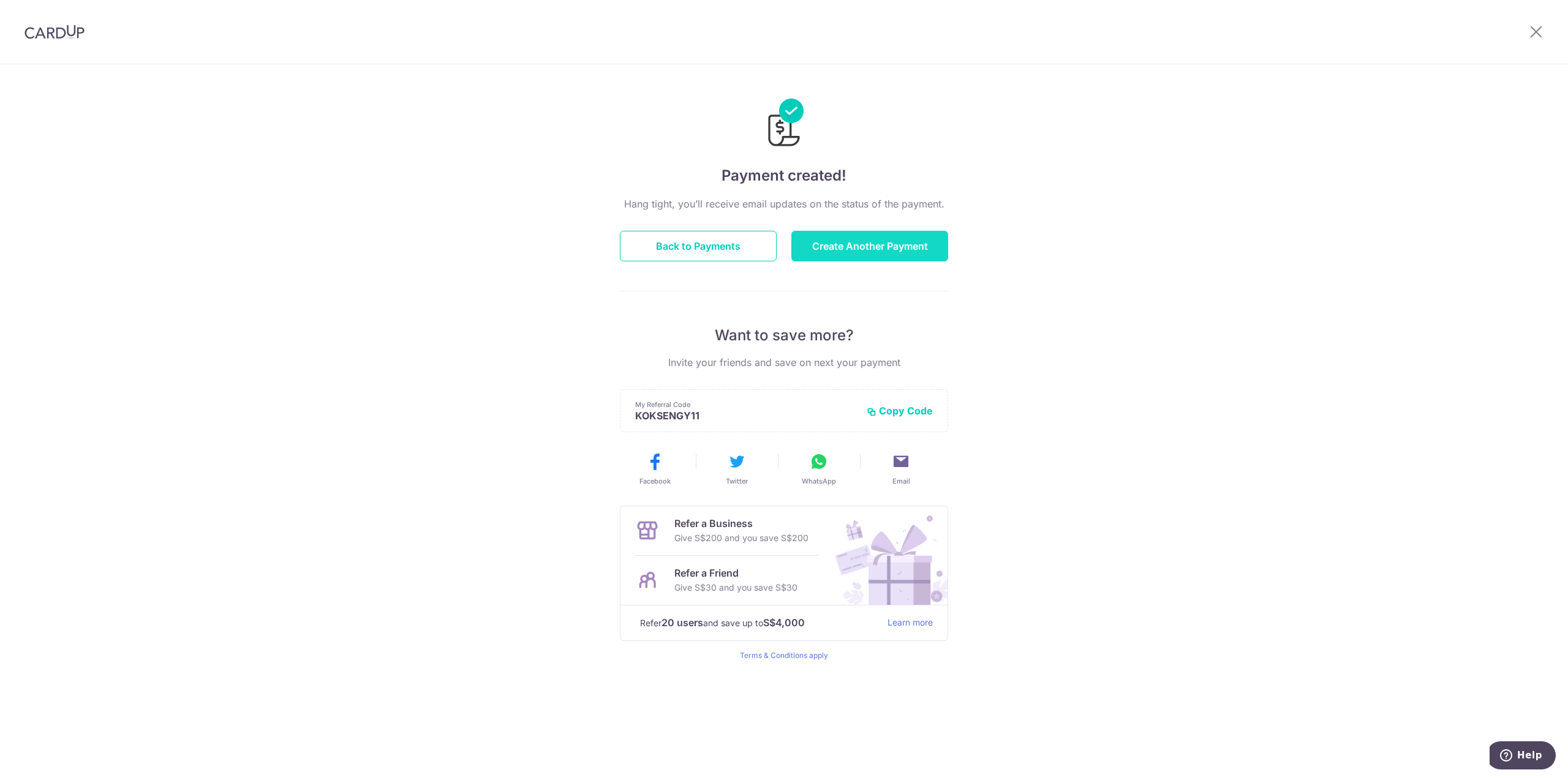
click at [842, 236] on button "Create Another Payment" at bounding box center [869, 246] width 156 height 31
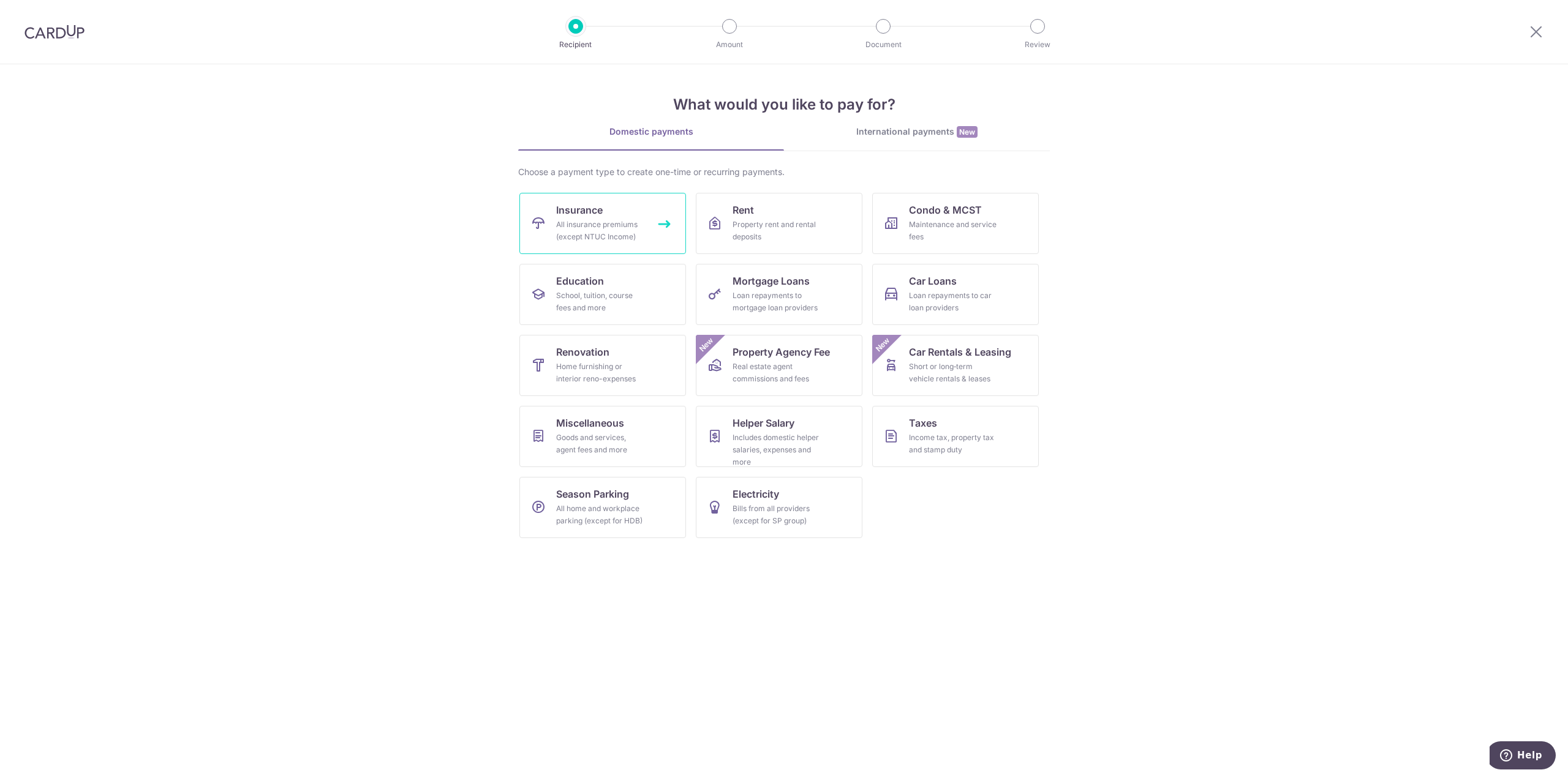
click at [612, 227] on div "All insurance premiums (except NTUC Income)" at bounding box center [599, 230] width 88 height 25
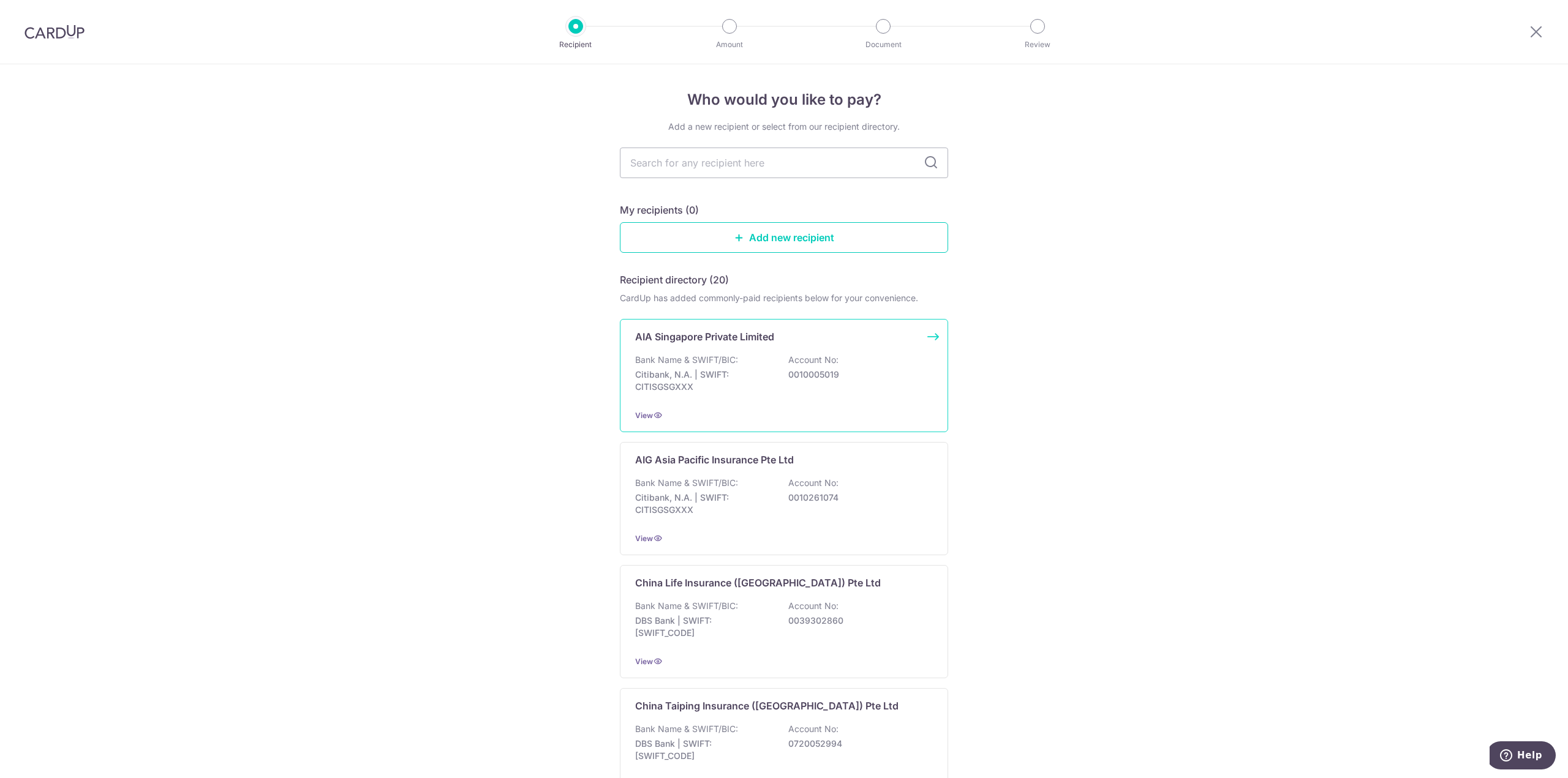
click at [676, 353] on div "AIA Singapore Private Limited Bank Name & SWIFT/BIC: Citibank, N.A. | SWIFT: CI…" at bounding box center [784, 376] width 328 height 114
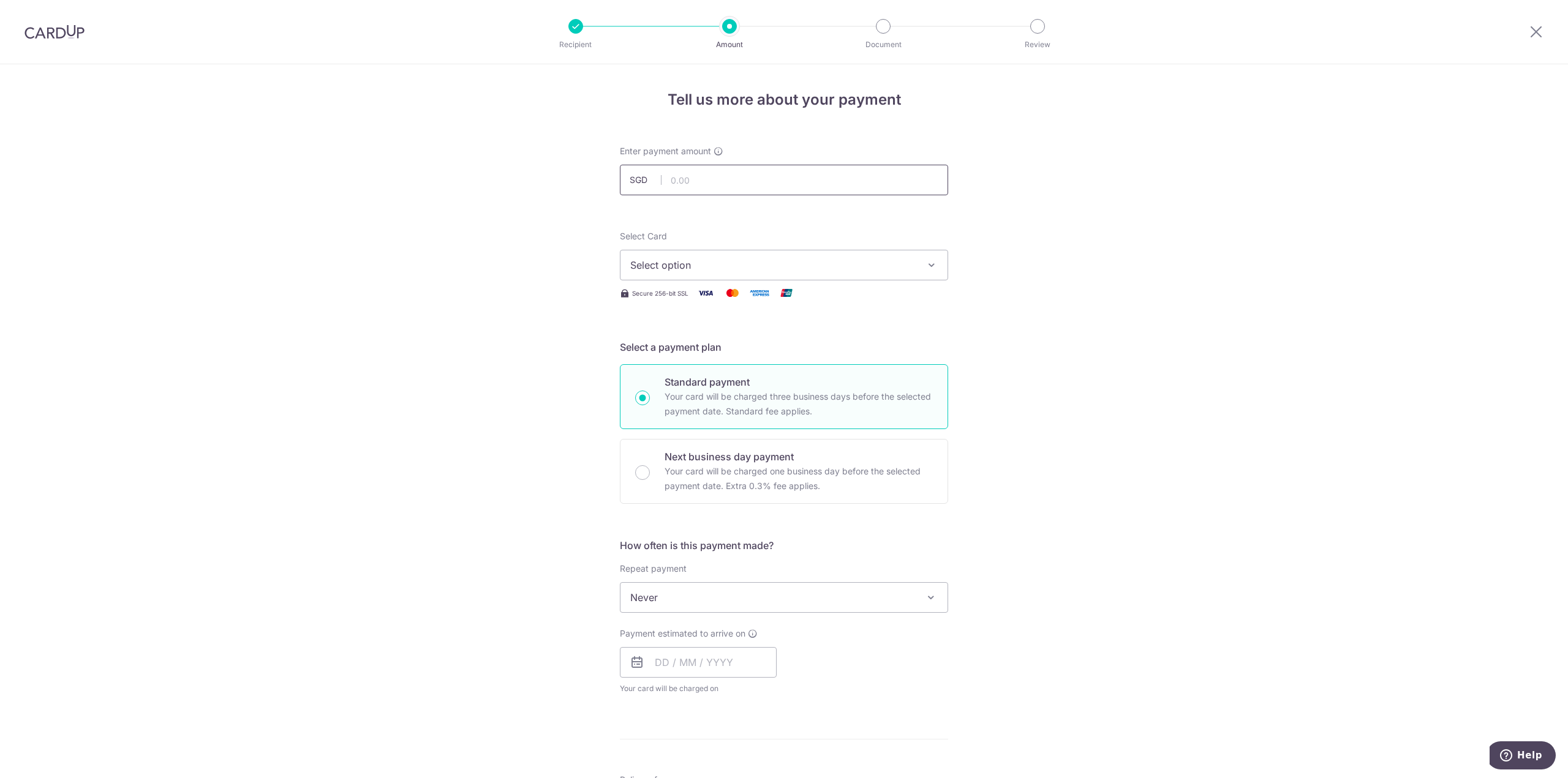
click at [706, 182] on input "text" at bounding box center [784, 180] width 328 height 31
type input "3"
type input "3,390.00"
click at [447, 198] on div "Tell us more about your payment Enter payment amount SGD 3,390.00 3390.00 Selec…" at bounding box center [784, 618] width 1568 height 1107
click at [482, 223] on div "Tell us more about your payment Enter payment amount SGD 3,390.00 3390.00 Selec…" at bounding box center [784, 618] width 1568 height 1107
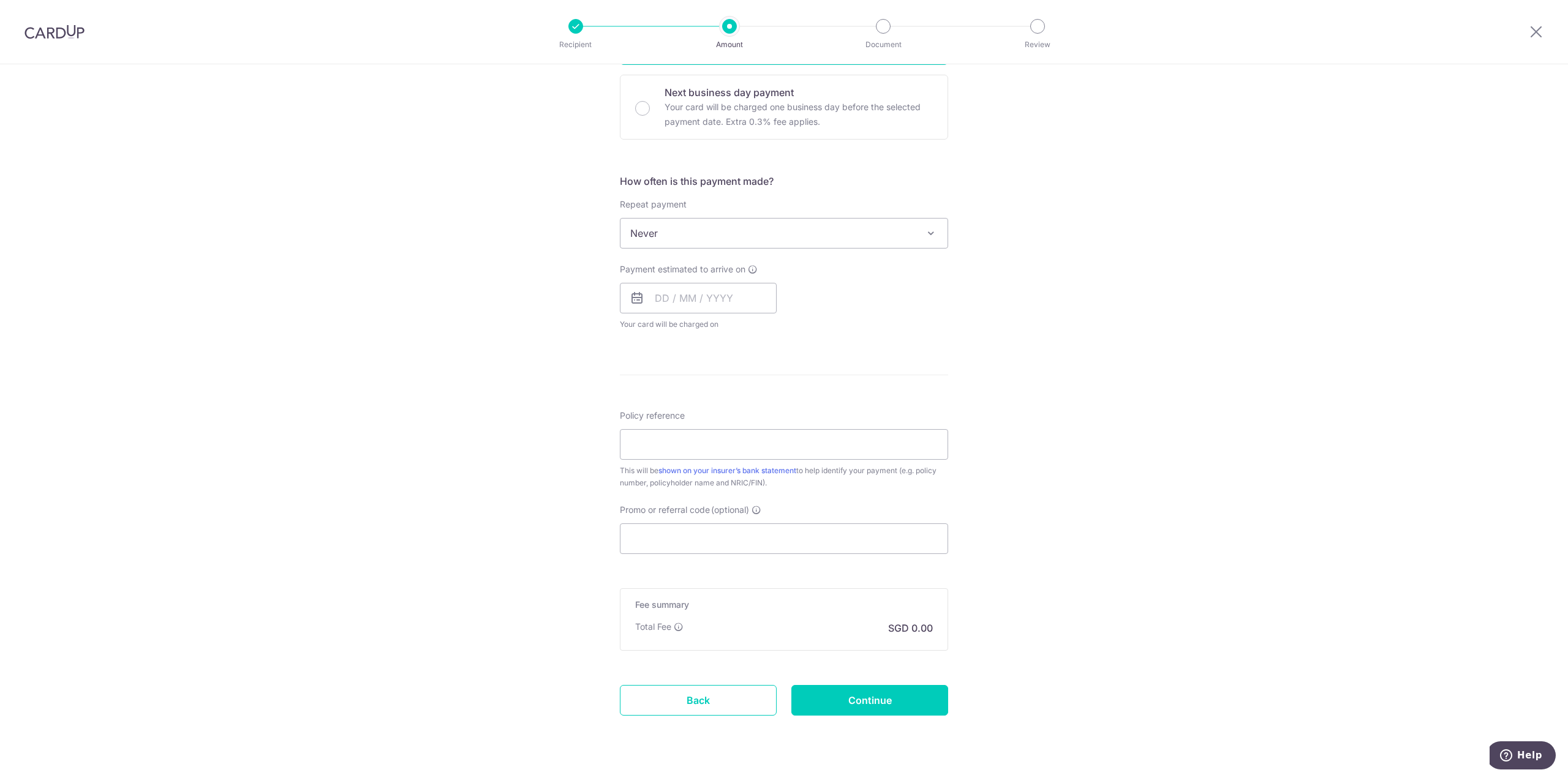
scroll to position [394, 0]
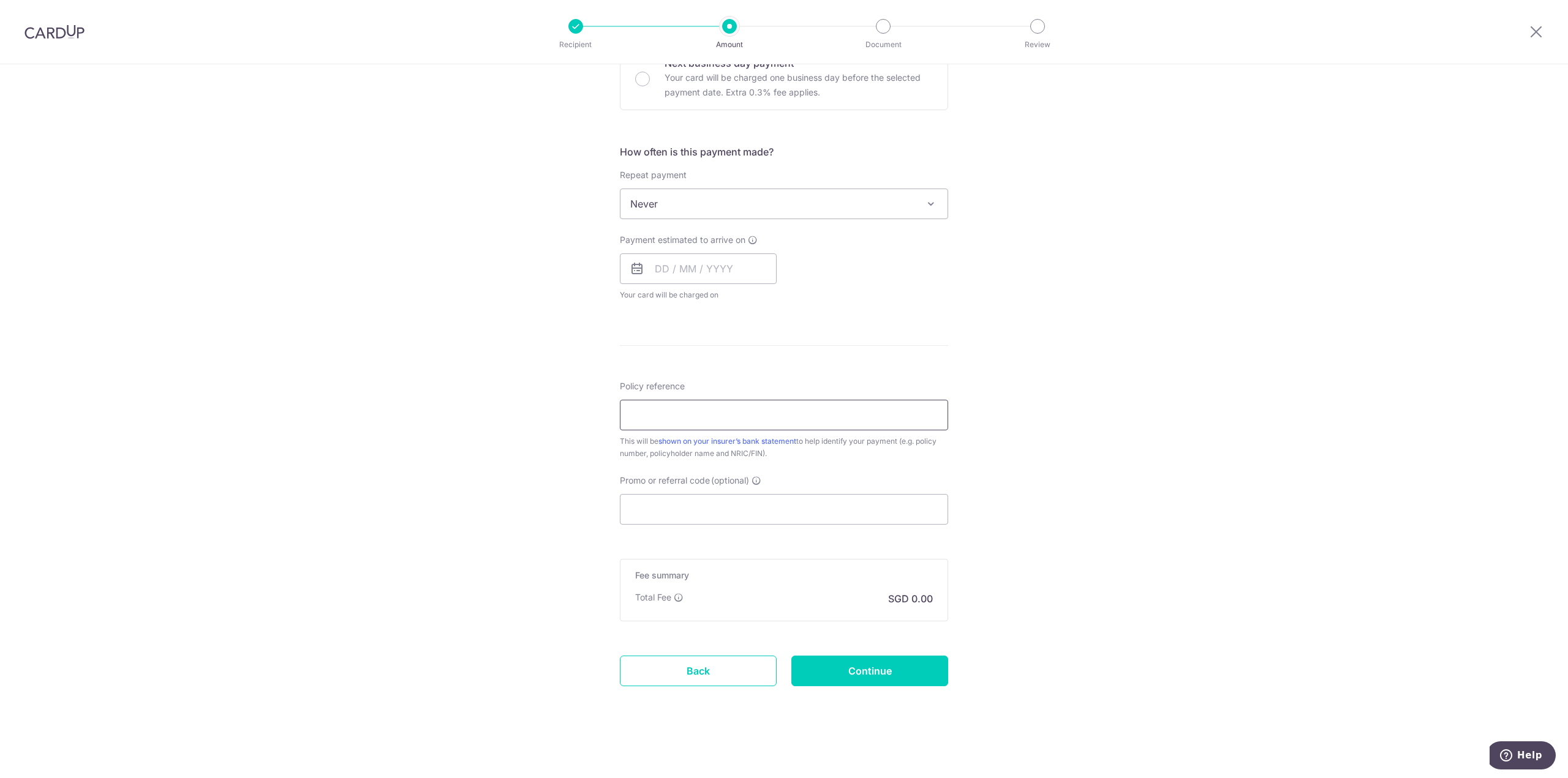
click at [645, 408] on input "Policy reference" at bounding box center [784, 415] width 328 height 31
type input "L548640333"
click at [558, 481] on div "Tell us more about your payment Enter payment amount SGD 3,390.00 3390.00 Selec…" at bounding box center [784, 224] width 1568 height 1107
click at [670, 509] on input "Promo or referral code (optional)" at bounding box center [784, 510] width 328 height 31
paste input "OFF225"
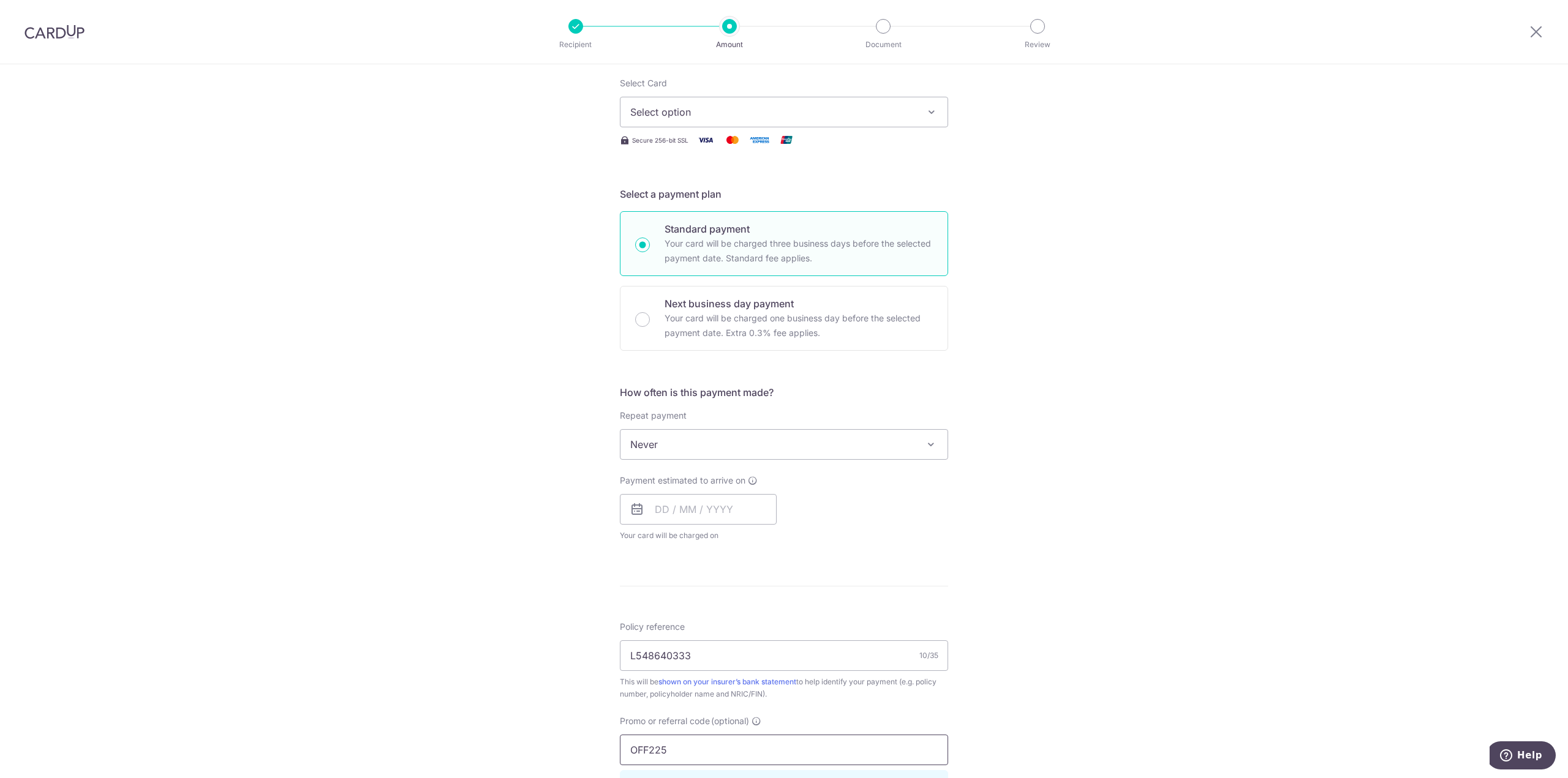
scroll to position [148, 0]
type input "OFF225"
click at [657, 507] on input "text" at bounding box center [698, 514] width 156 height 31
click at [765, 645] on link "17" at bounding box center [767, 649] width 20 height 20
type input "17/10/2025"
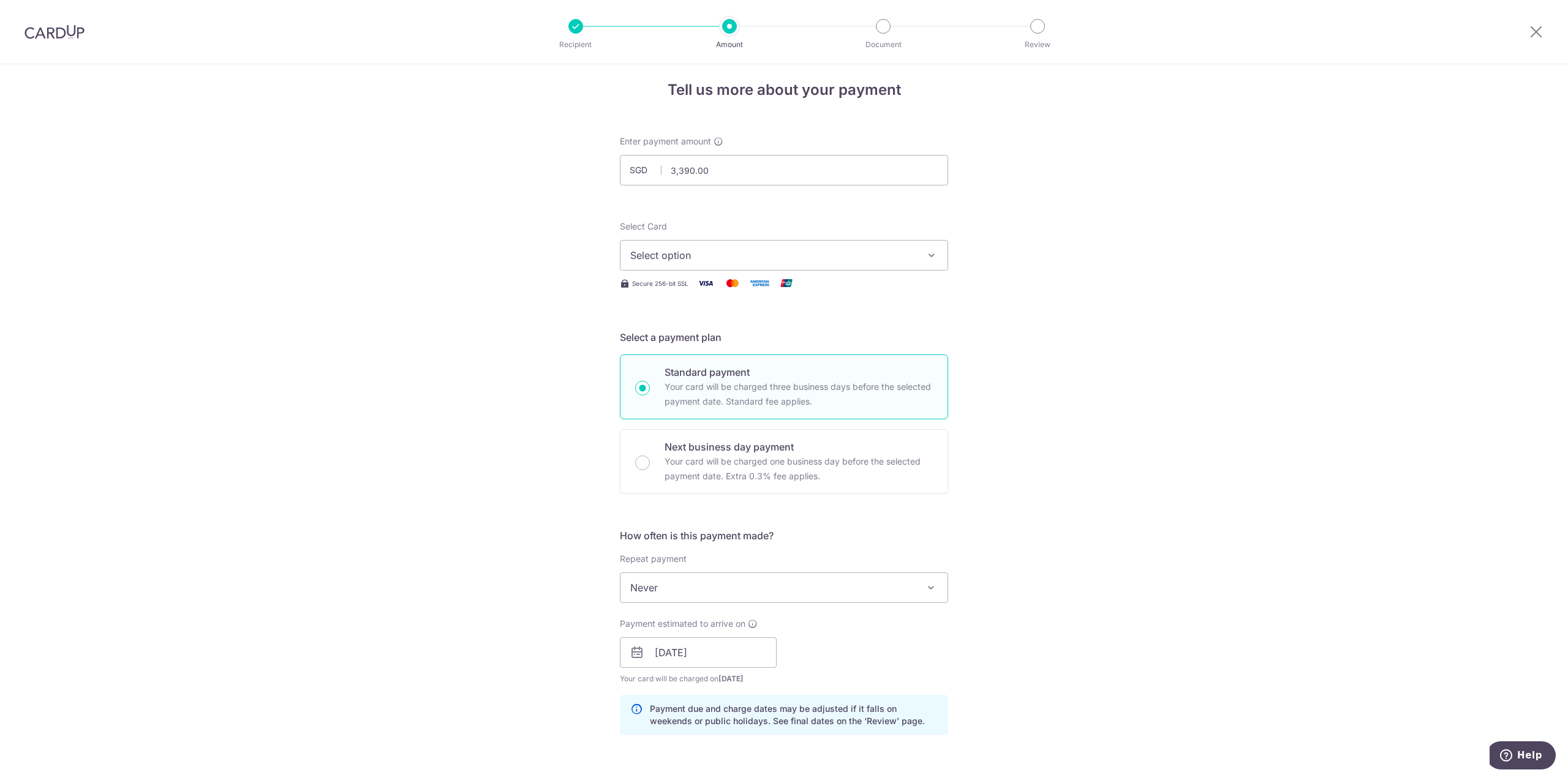
scroll to position [0, 0]
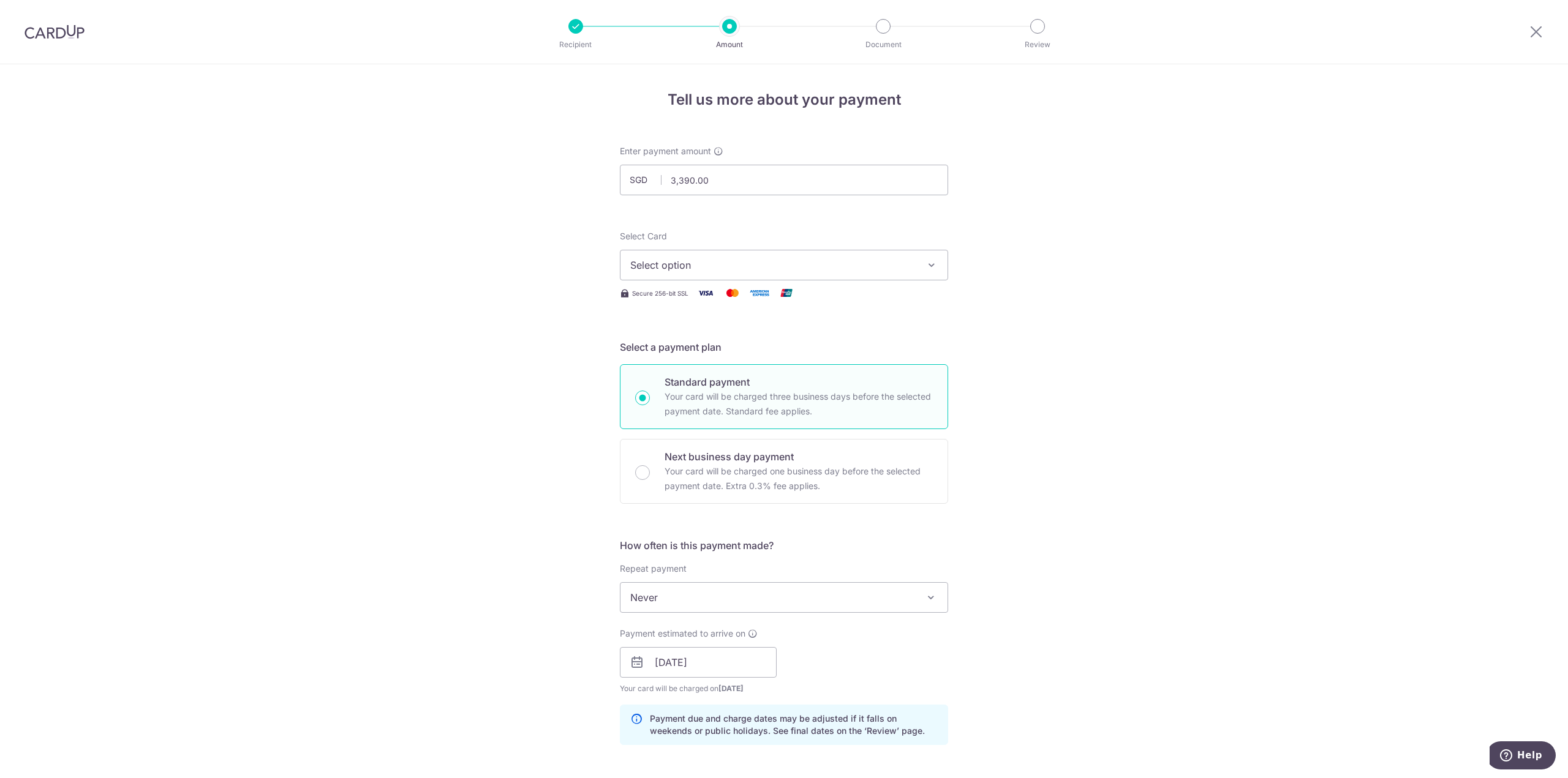
click at [926, 260] on icon "button" at bounding box center [931, 264] width 12 height 12
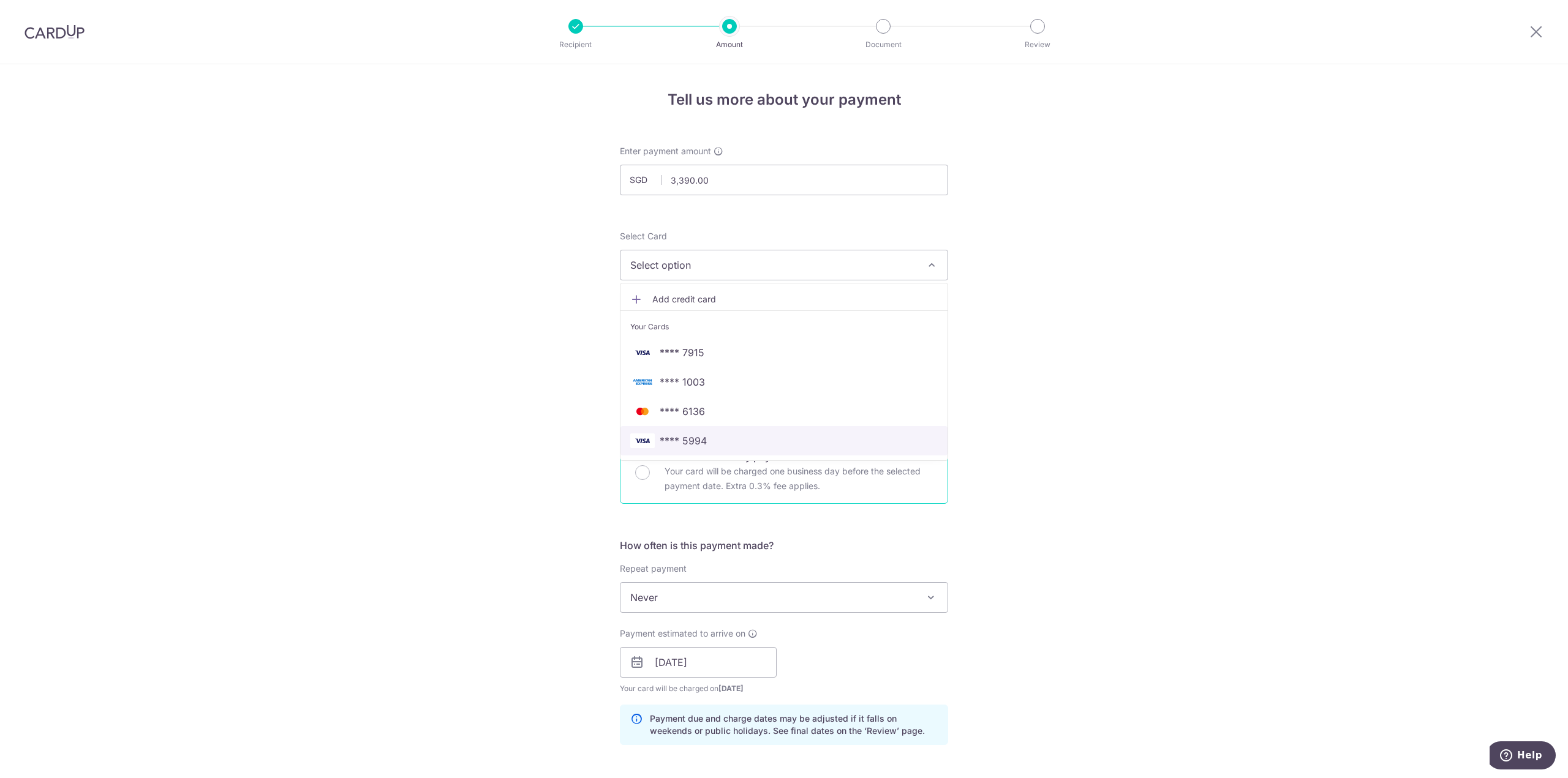
click at [692, 445] on span "**** 5994" at bounding box center [683, 441] width 47 height 15
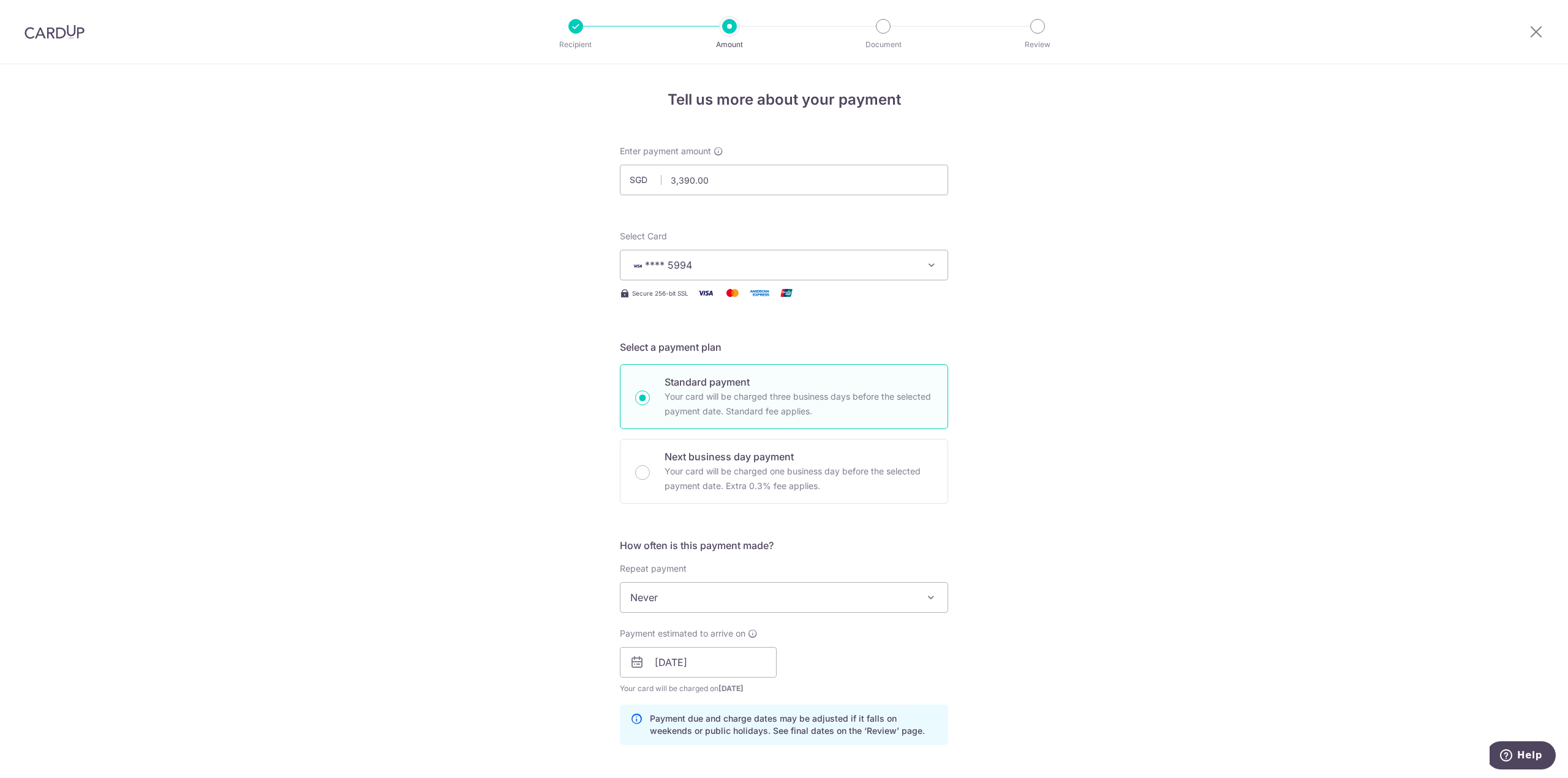
click at [462, 422] on div "Tell us more about your payment Enter payment amount SGD 3,390.00 3390.00 Selec…" at bounding box center [784, 671] width 1568 height 1213
click at [487, 378] on div "Tell us more about your payment Enter payment amount SGD 3,390.00 3390.00 Selec…" at bounding box center [784, 671] width 1568 height 1213
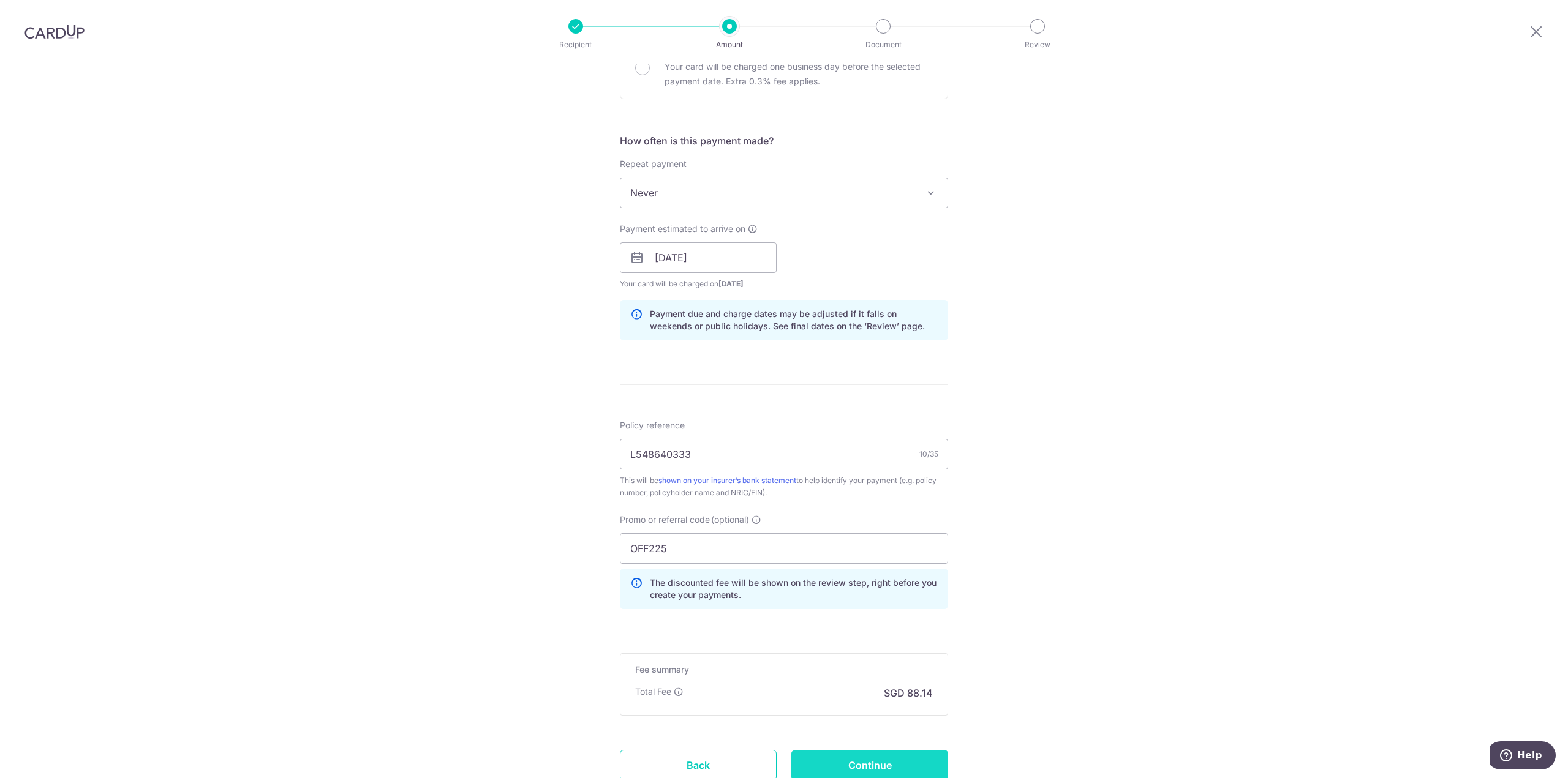
scroll to position [499, 0]
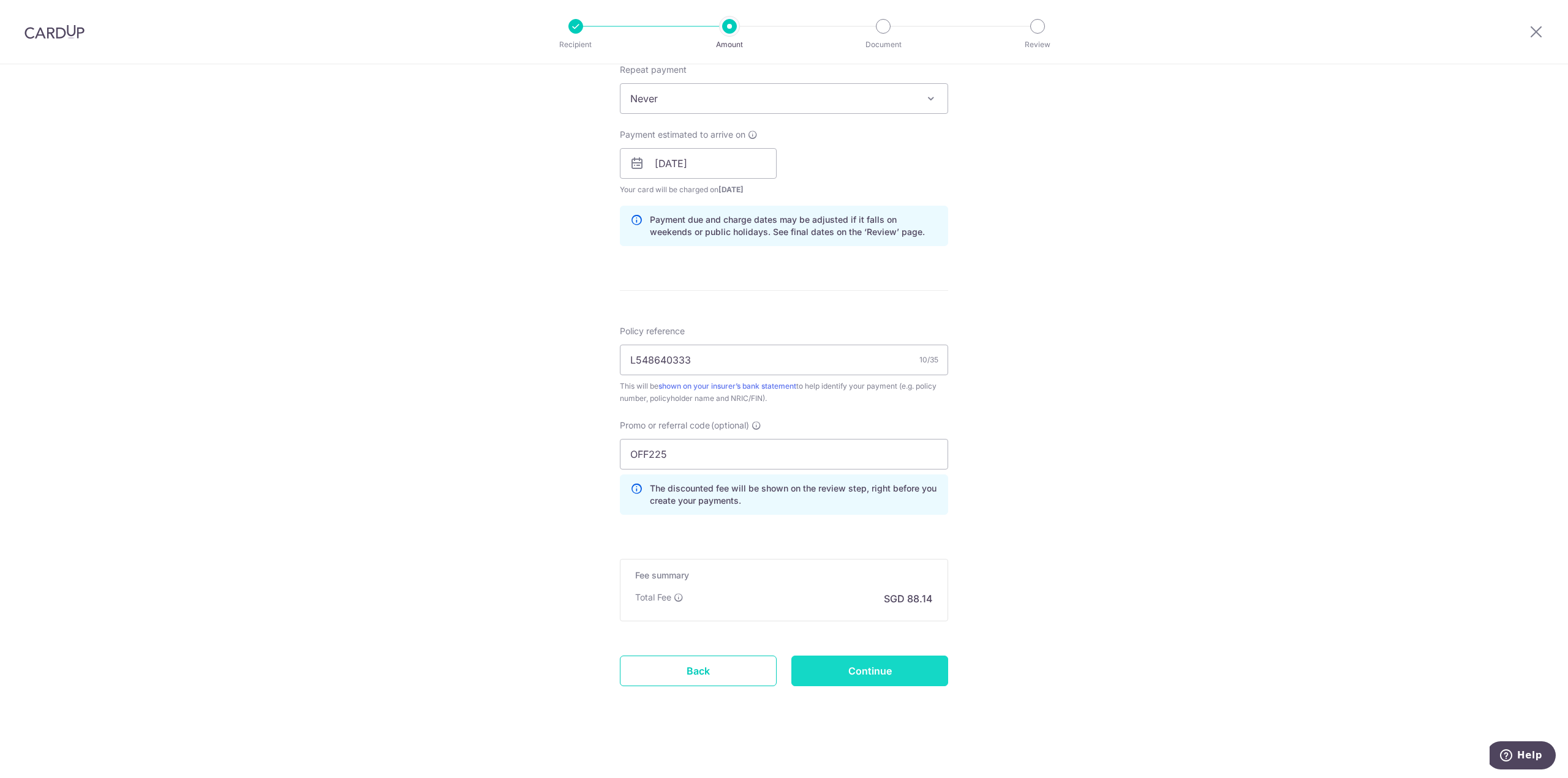
click at [904, 681] on input "Continue" at bounding box center [869, 671] width 156 height 31
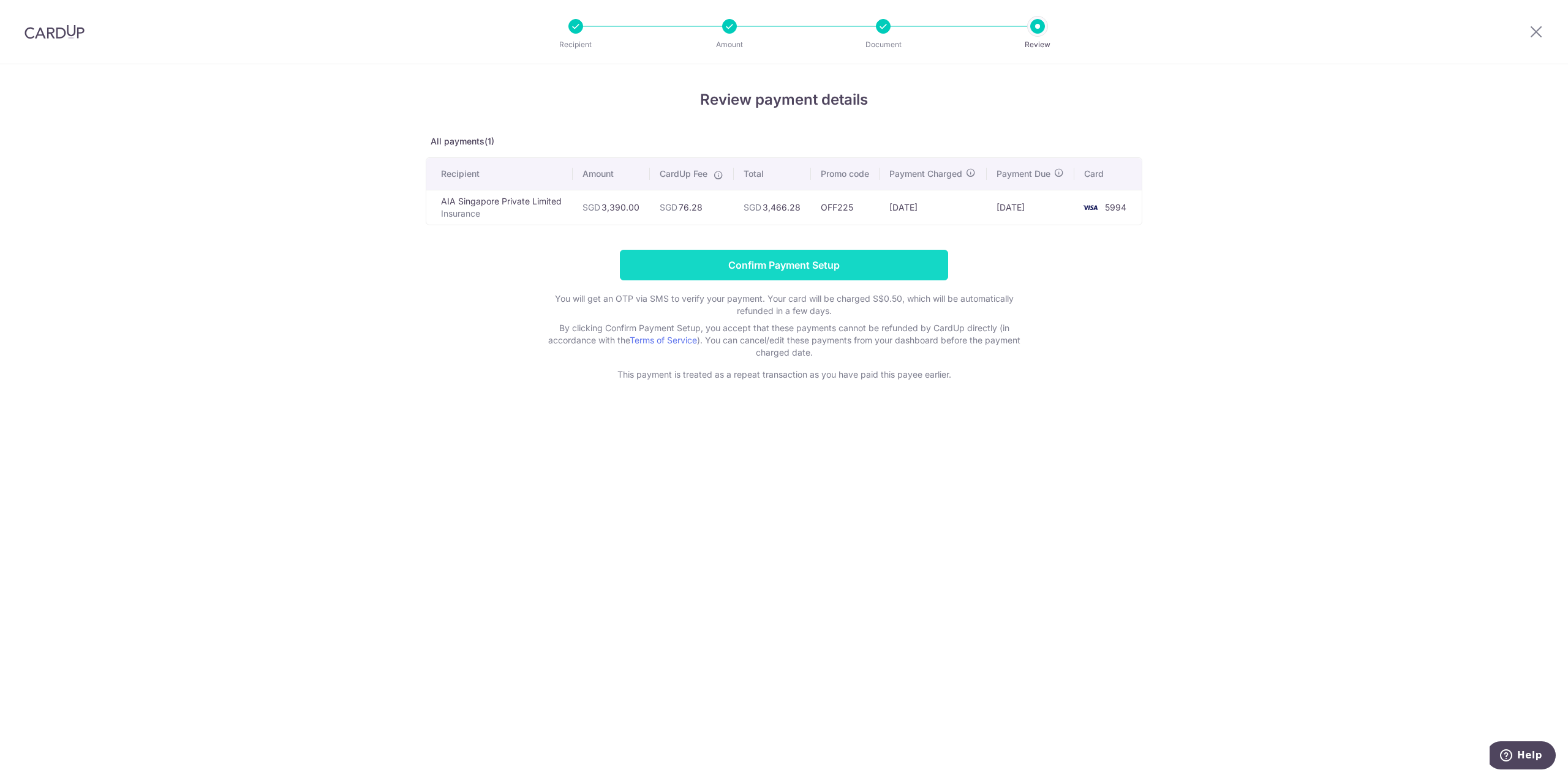
click at [785, 264] on input "Confirm Payment Setup" at bounding box center [784, 265] width 328 height 31
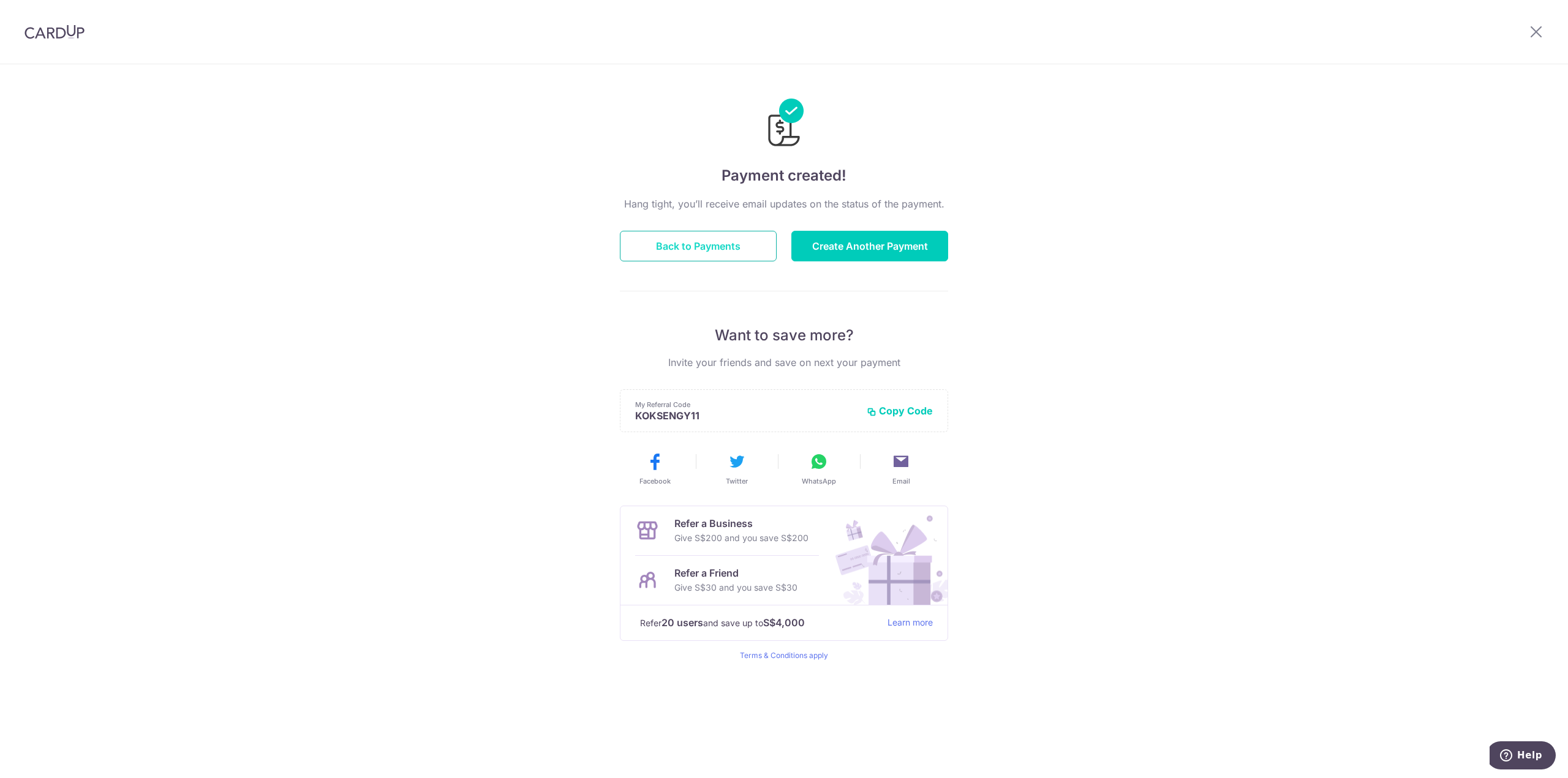
click at [763, 259] on button "Back to Payments" at bounding box center [698, 246] width 156 height 31
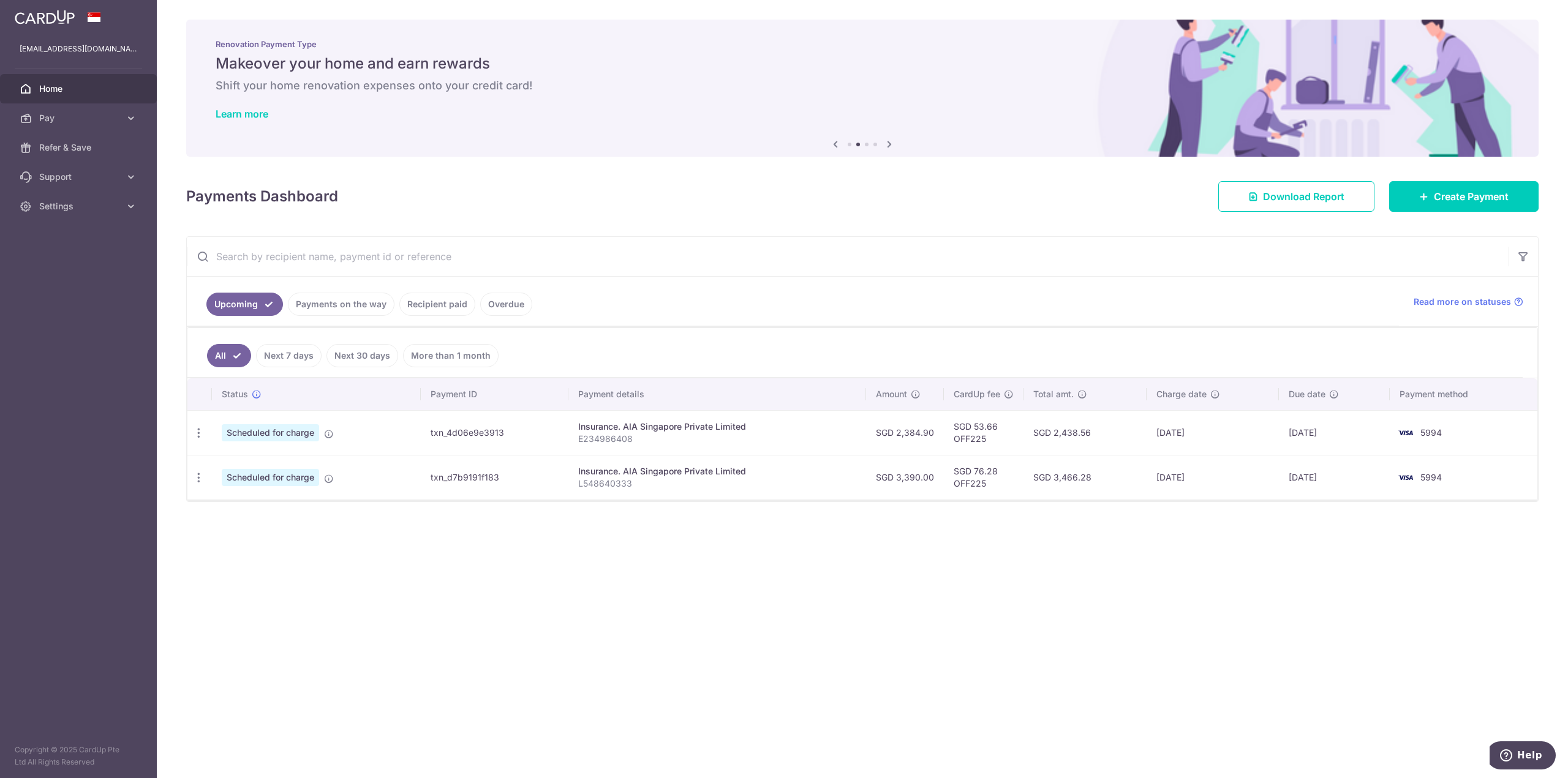
click at [64, 90] on span "Home" at bounding box center [79, 88] width 81 height 12
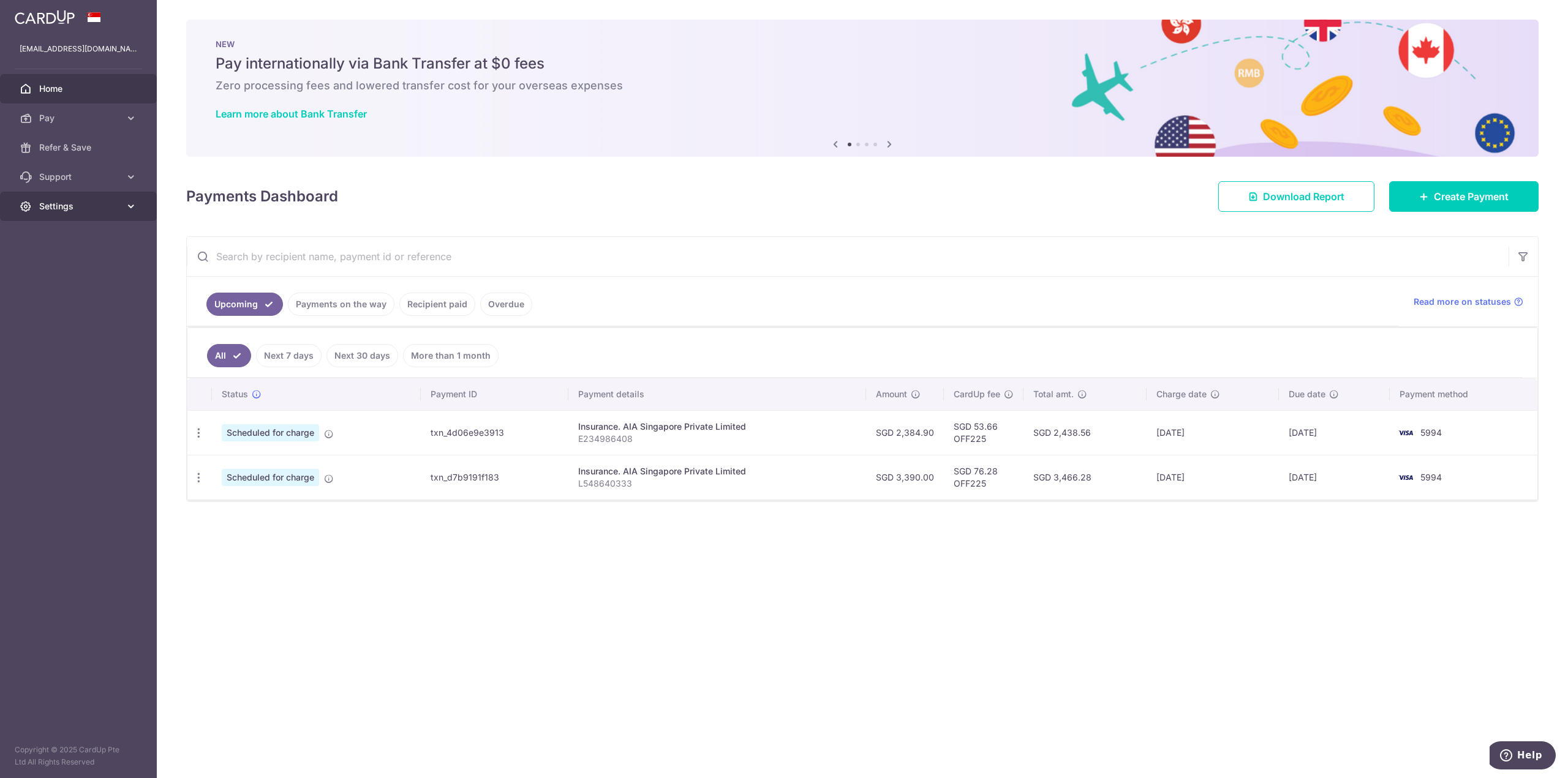
click at [83, 206] on span "Settings" at bounding box center [79, 206] width 81 height 12
click at [63, 262] on span "Logout" at bounding box center [79, 264] width 81 height 12
